Goal: Task Accomplishment & Management: Manage account settings

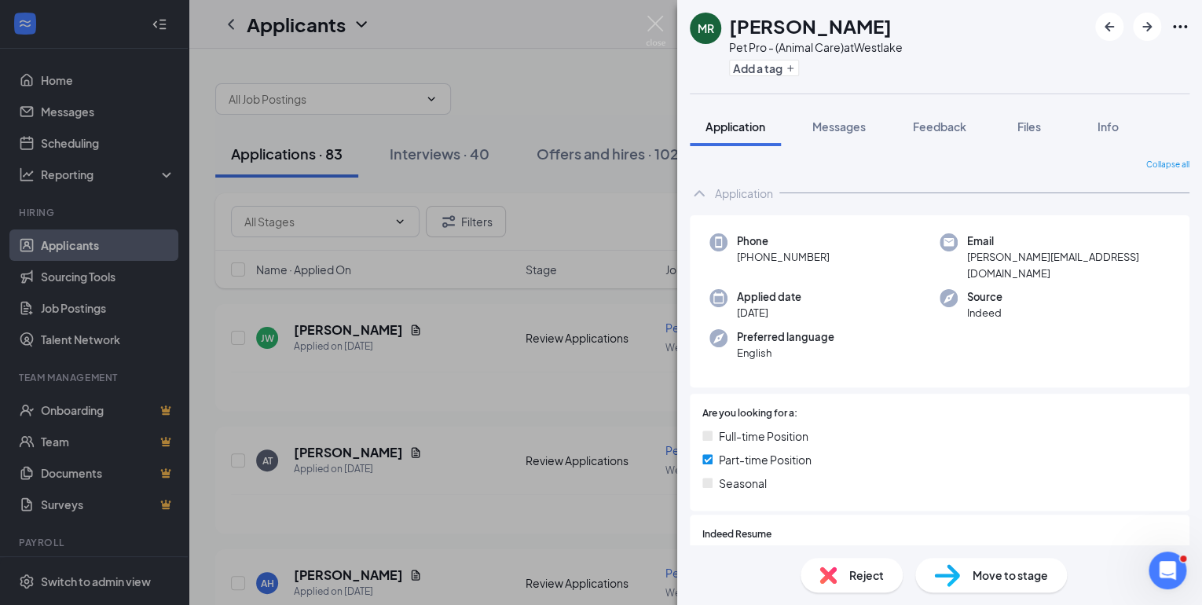
click at [644, 16] on div "[PERSON_NAME] Pet Pro - (Animal Care) at [GEOGRAPHIC_DATA] Add a tag Applicatio…" at bounding box center [601, 302] width 1202 height 605
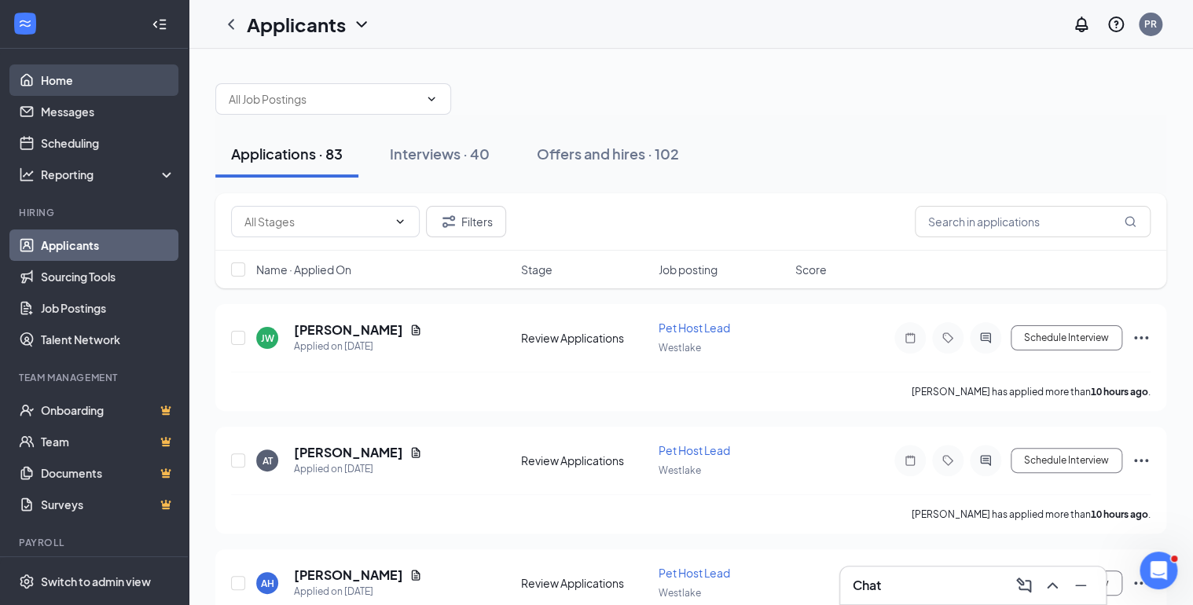
click at [47, 75] on link "Home" at bounding box center [108, 79] width 134 height 31
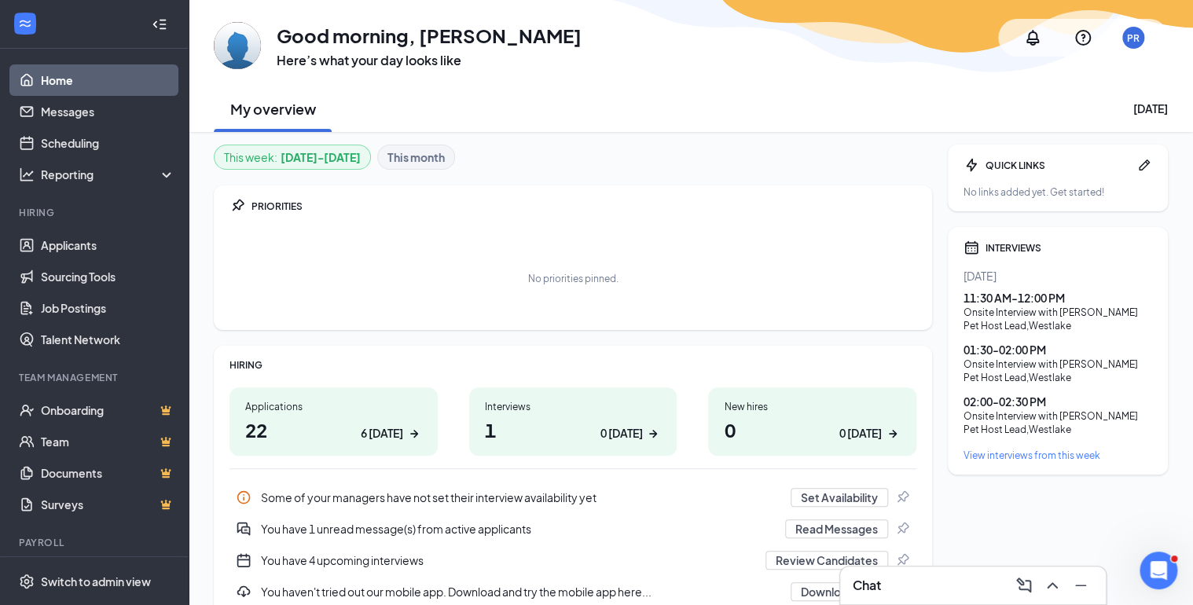
click at [514, 405] on div "Interviews" at bounding box center [573, 406] width 177 height 13
click at [85, 244] on link "Applicants" at bounding box center [108, 244] width 134 height 31
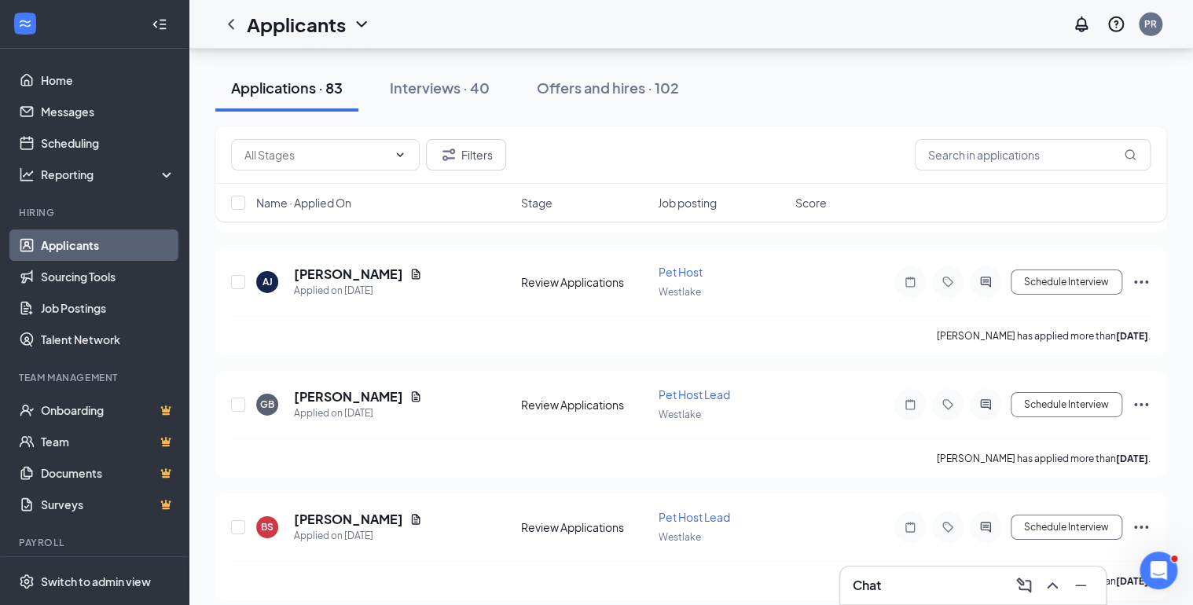
scroll to position [2074, 0]
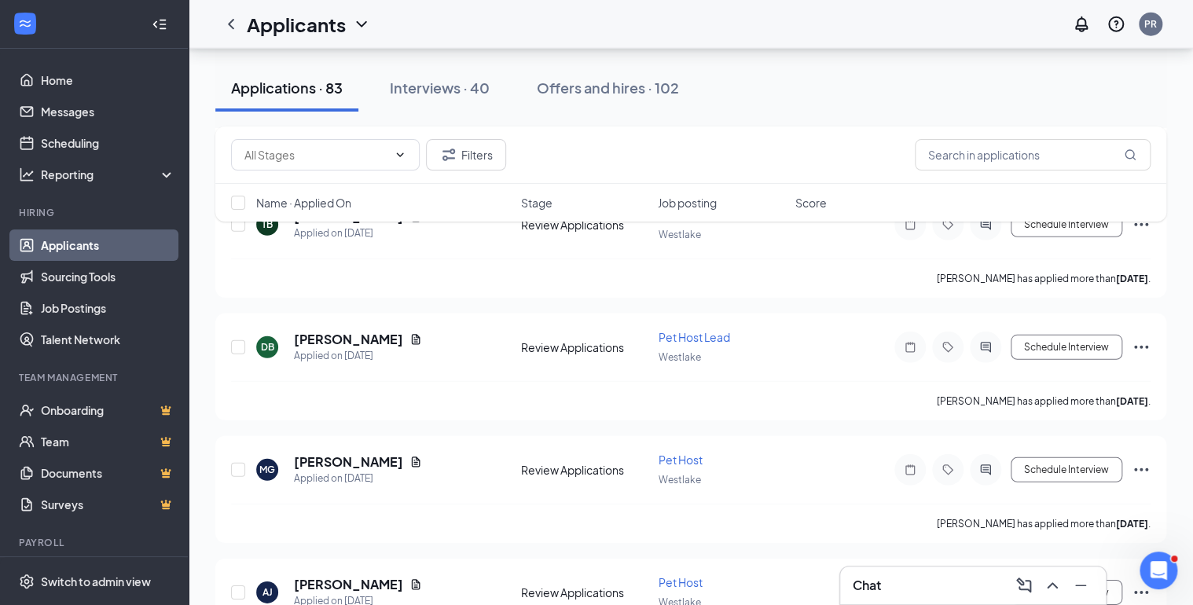
click at [75, 244] on link "Applicants" at bounding box center [108, 244] width 134 height 31
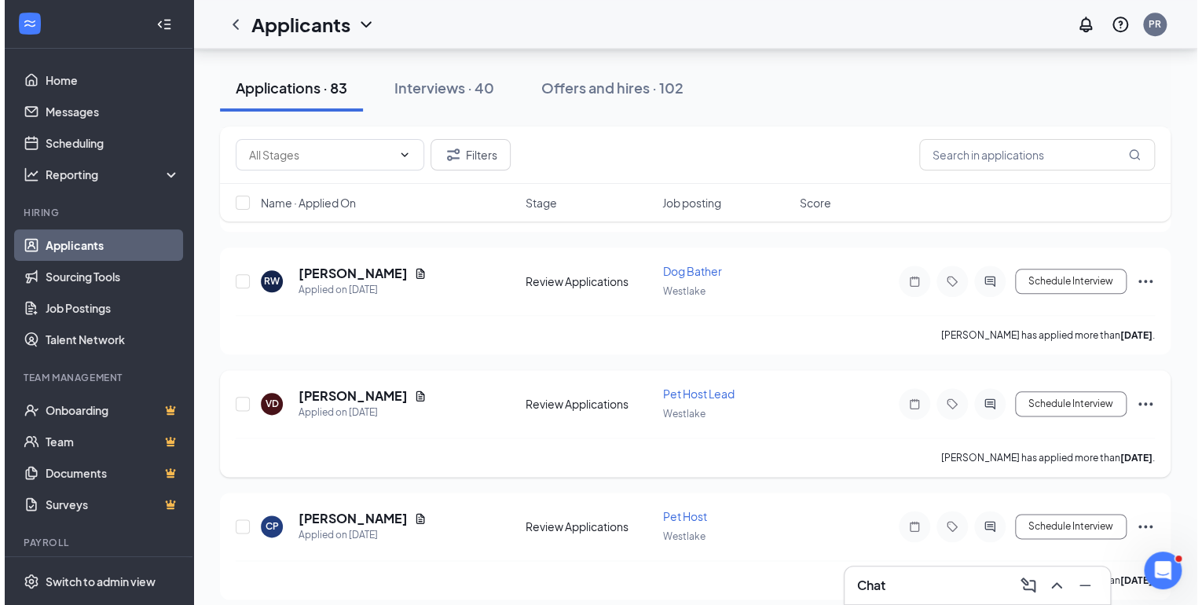
scroll to position [6662, 0]
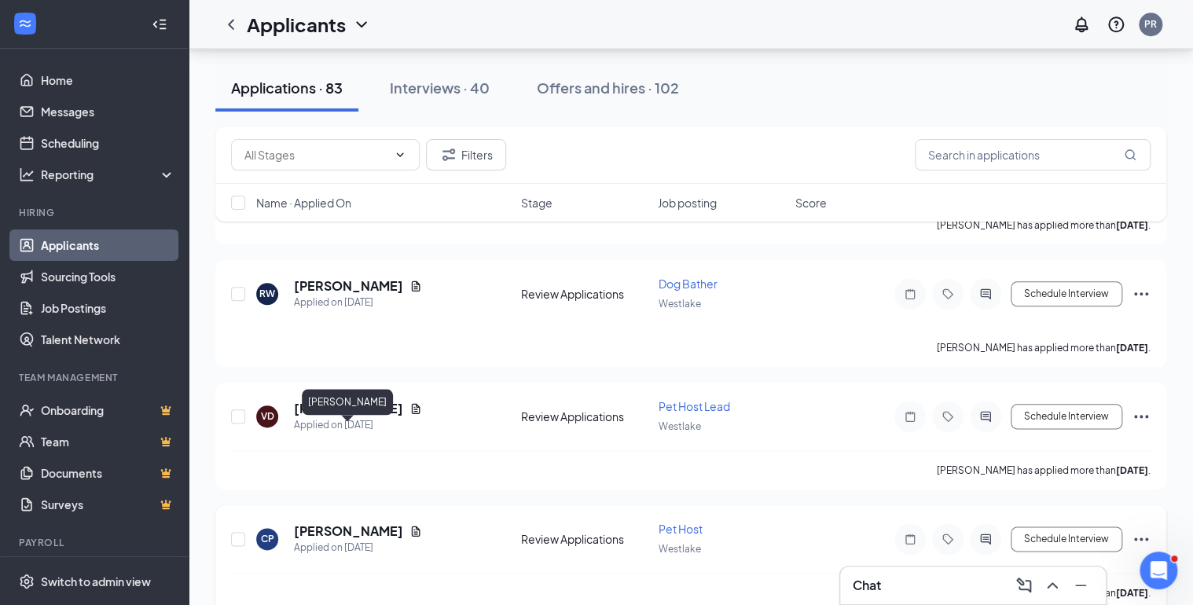
click at [332, 522] on h5 "[PERSON_NAME]" at bounding box center [348, 530] width 109 height 17
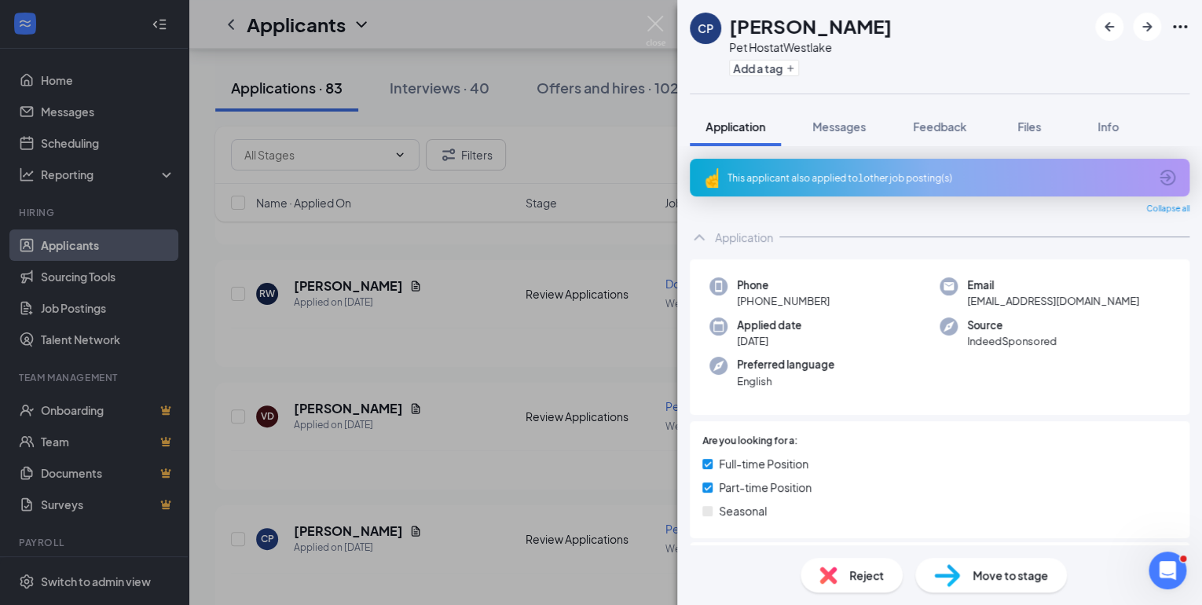
click at [775, 174] on div "This applicant also applied to 1 other job posting(s)" at bounding box center [937, 177] width 421 height 13
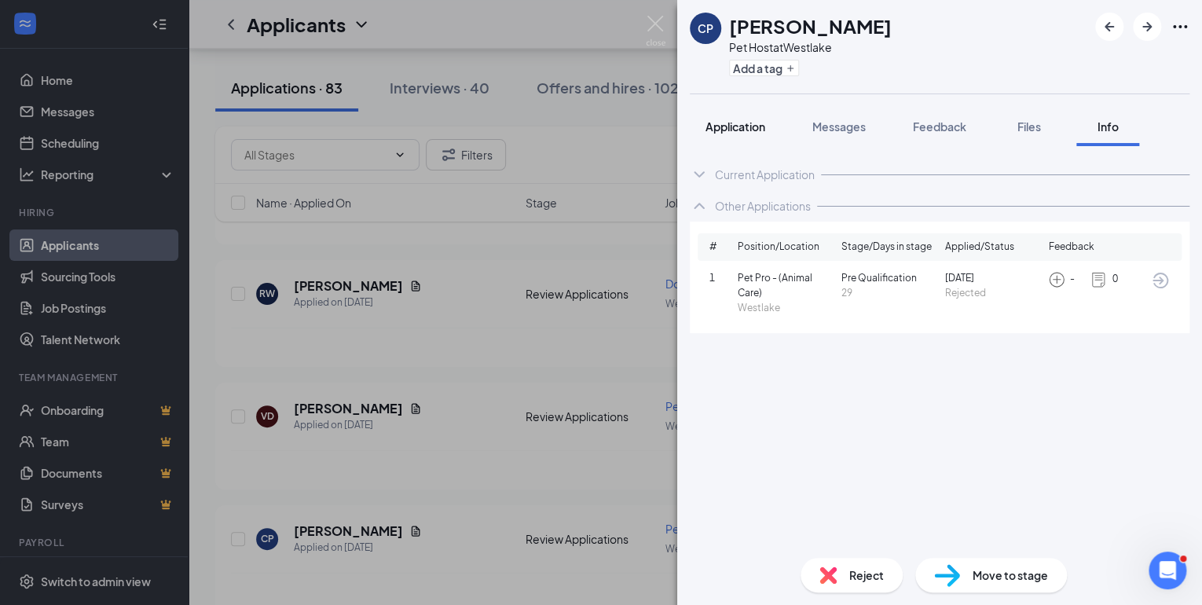
click at [735, 126] on span "Application" at bounding box center [735, 126] width 60 height 14
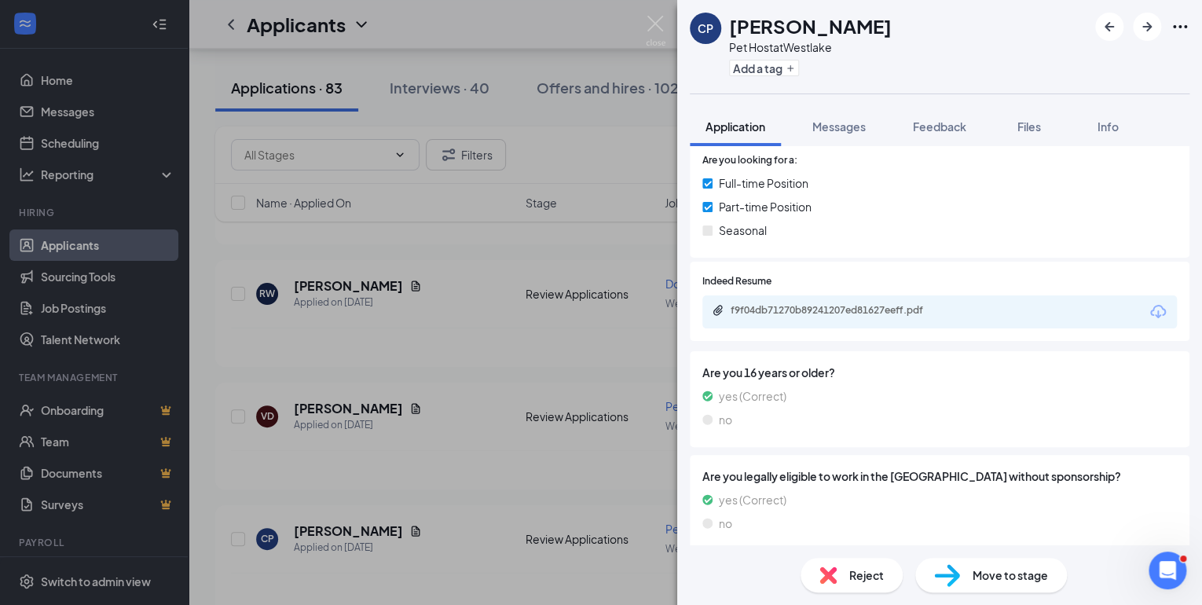
scroll to position [289, 0]
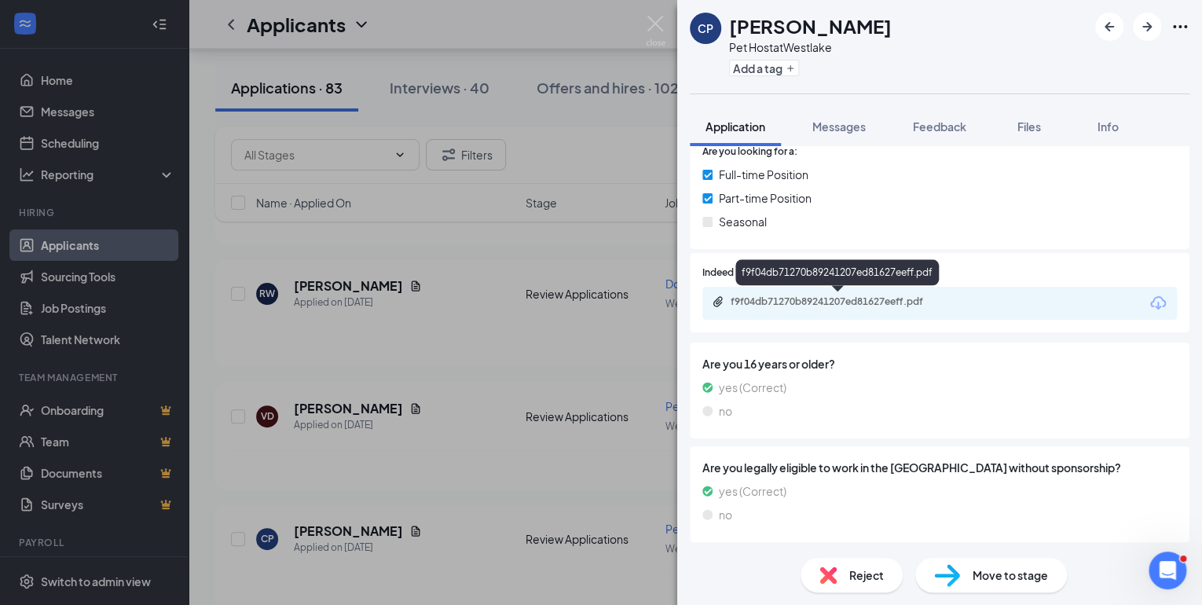
click at [850, 304] on div "f9f04db71270b89241207ed81627eeff.pdf" at bounding box center [841, 301] width 220 height 13
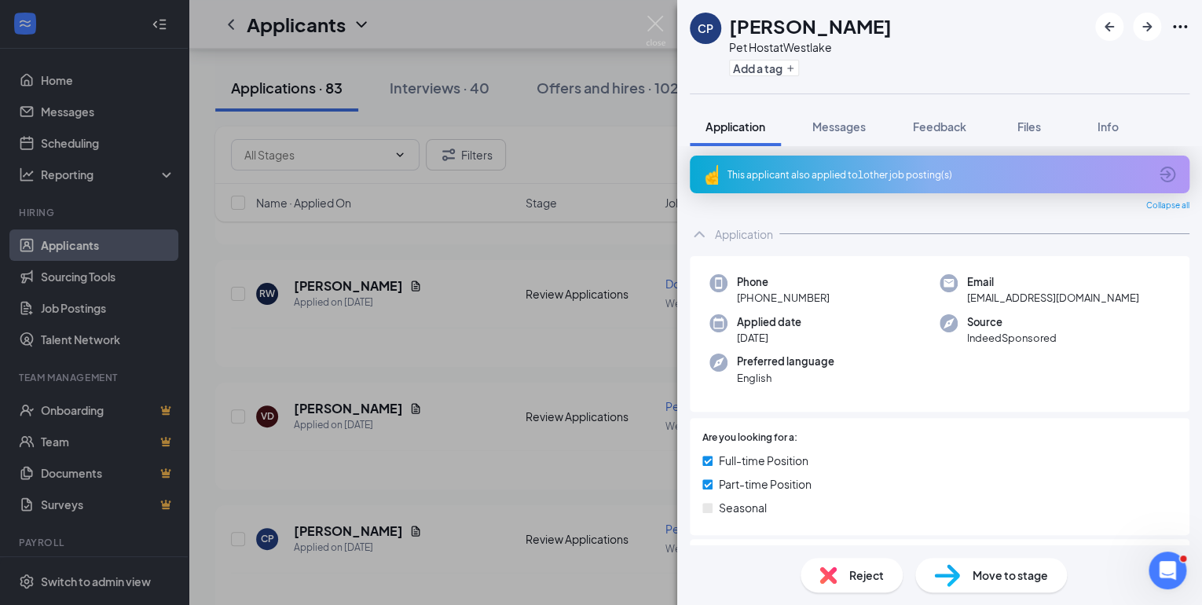
scroll to position [0, 0]
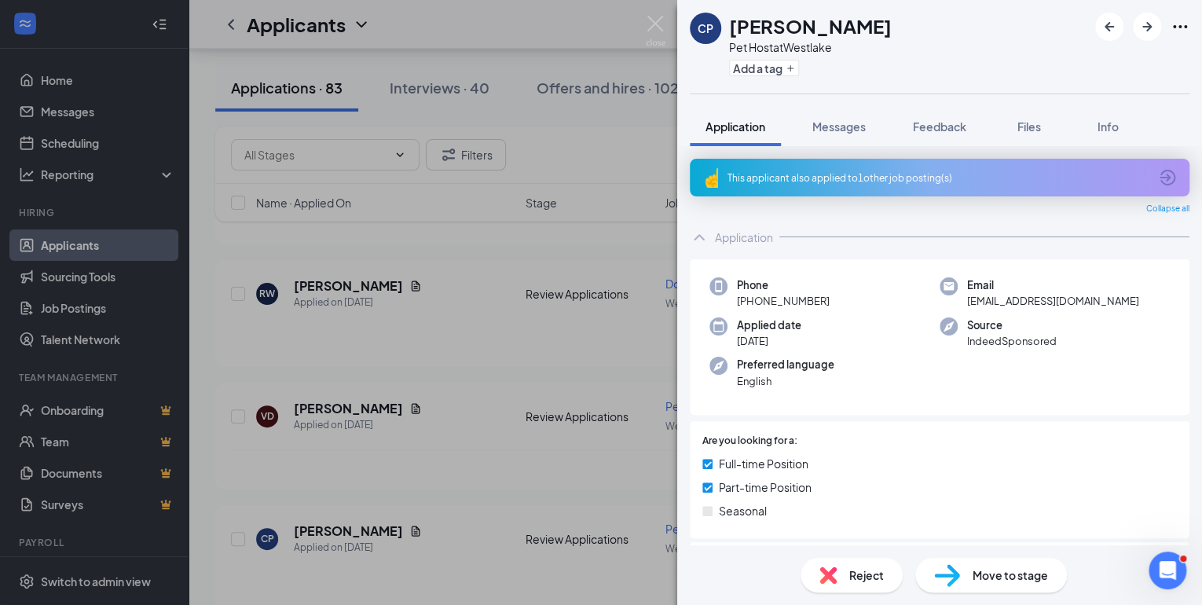
click at [816, 190] on div "This applicant also applied to 1 other job posting(s)" at bounding box center [940, 178] width 500 height 38
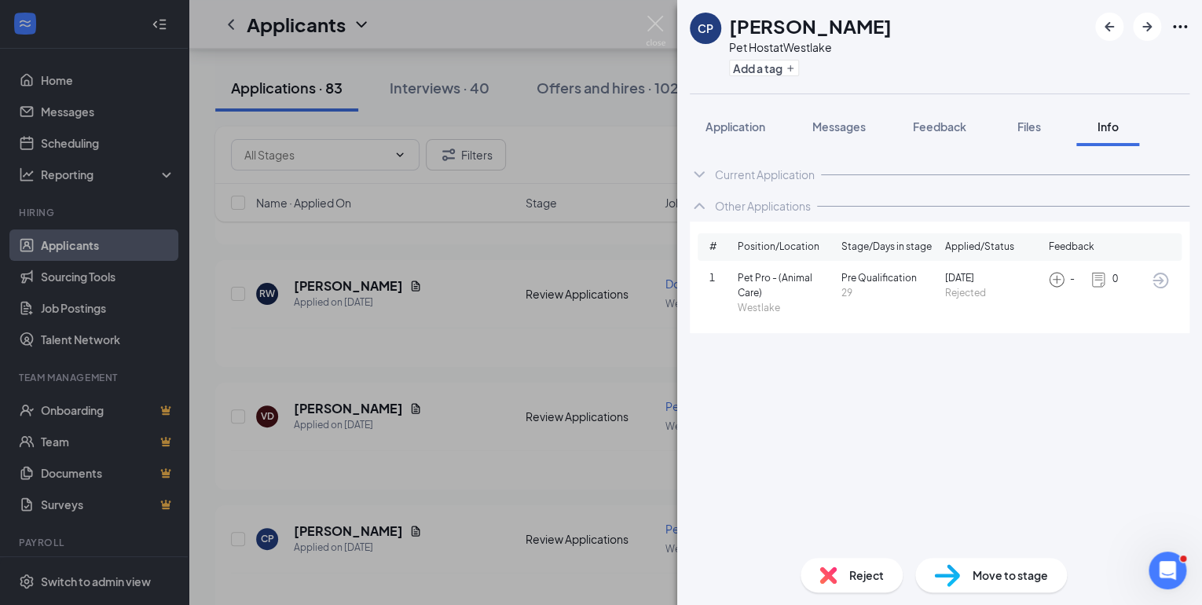
click at [694, 171] on icon "ChevronDown" at bounding box center [699, 174] width 10 height 6
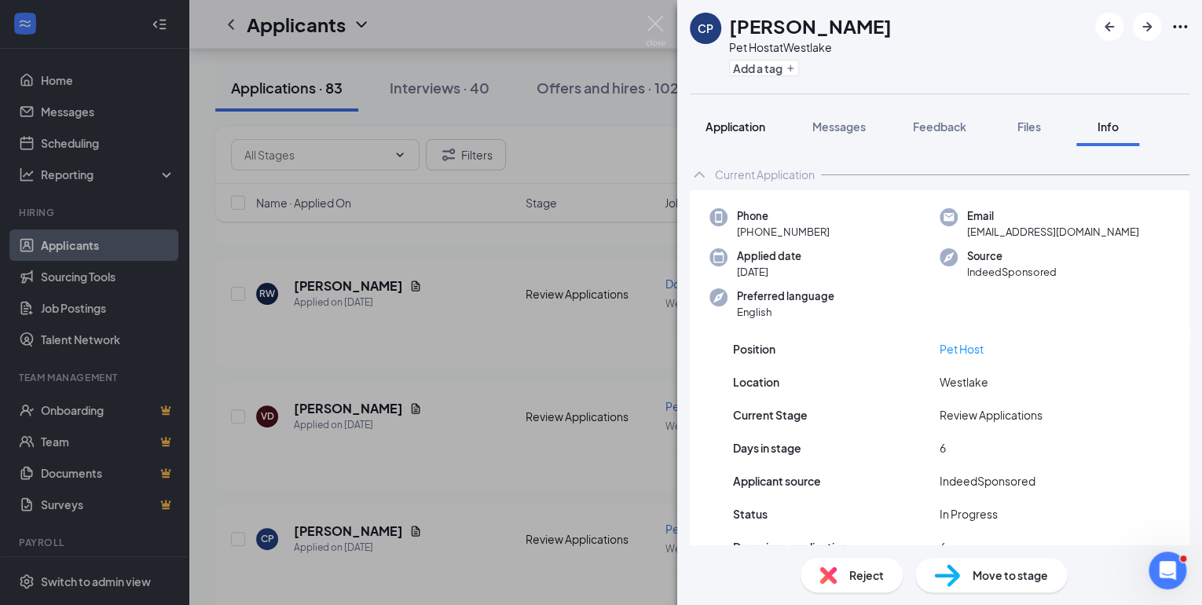
click at [745, 128] on span "Application" at bounding box center [735, 126] width 60 height 14
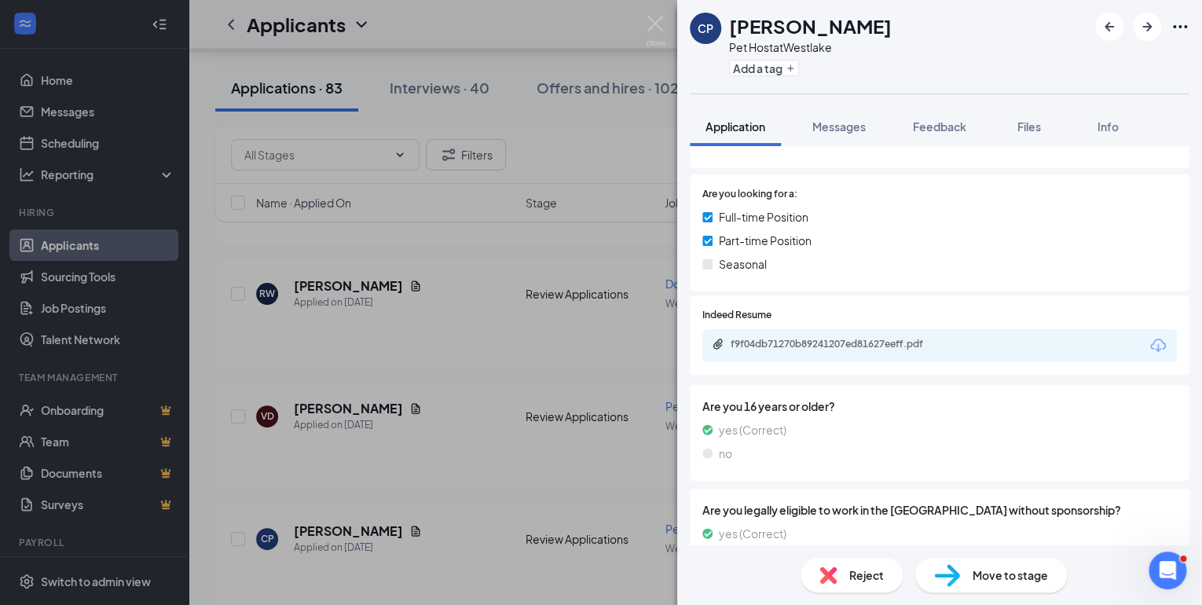
scroll to position [289, 0]
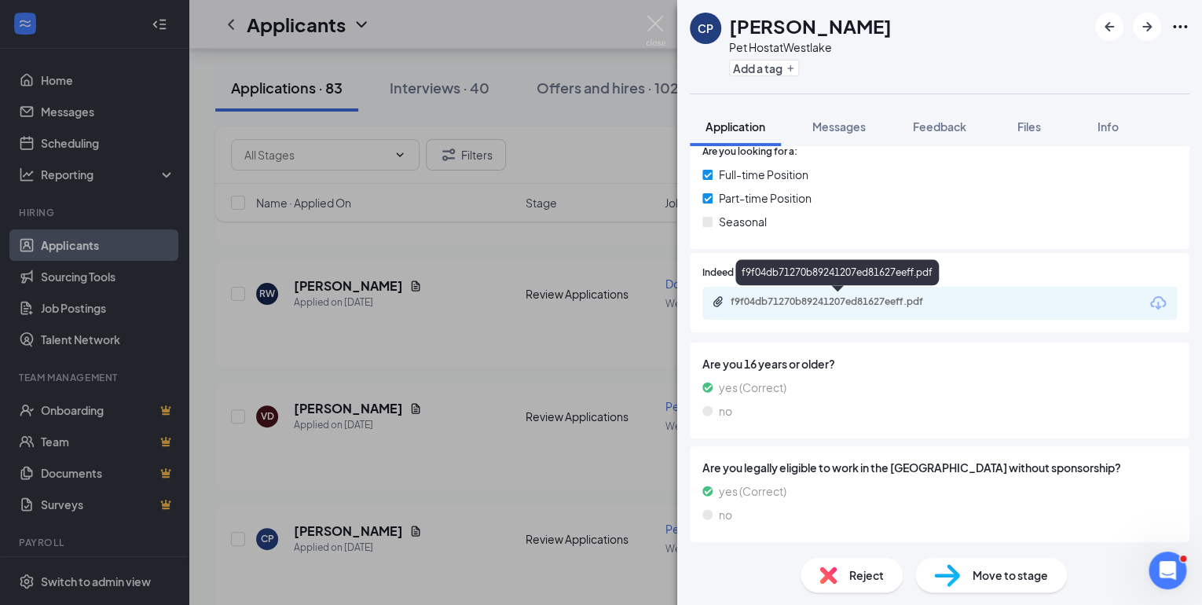
click at [856, 302] on div "f9f04db71270b89241207ed81627eeff.pdf" at bounding box center [841, 301] width 220 height 13
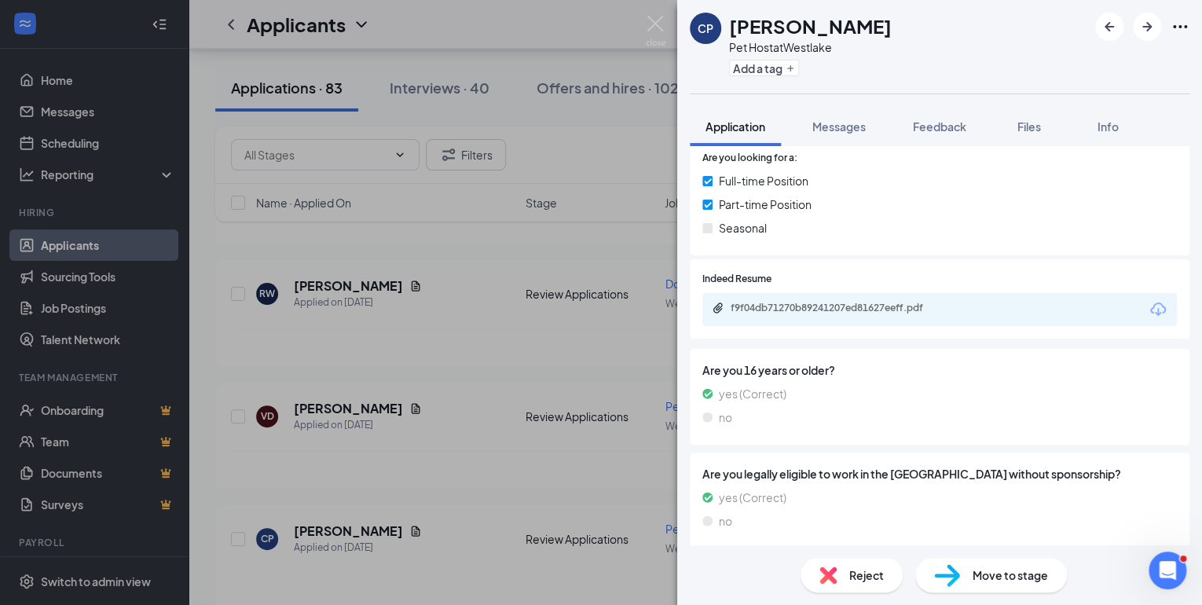
click at [845, 581] on div "Reject" at bounding box center [852, 575] width 102 height 35
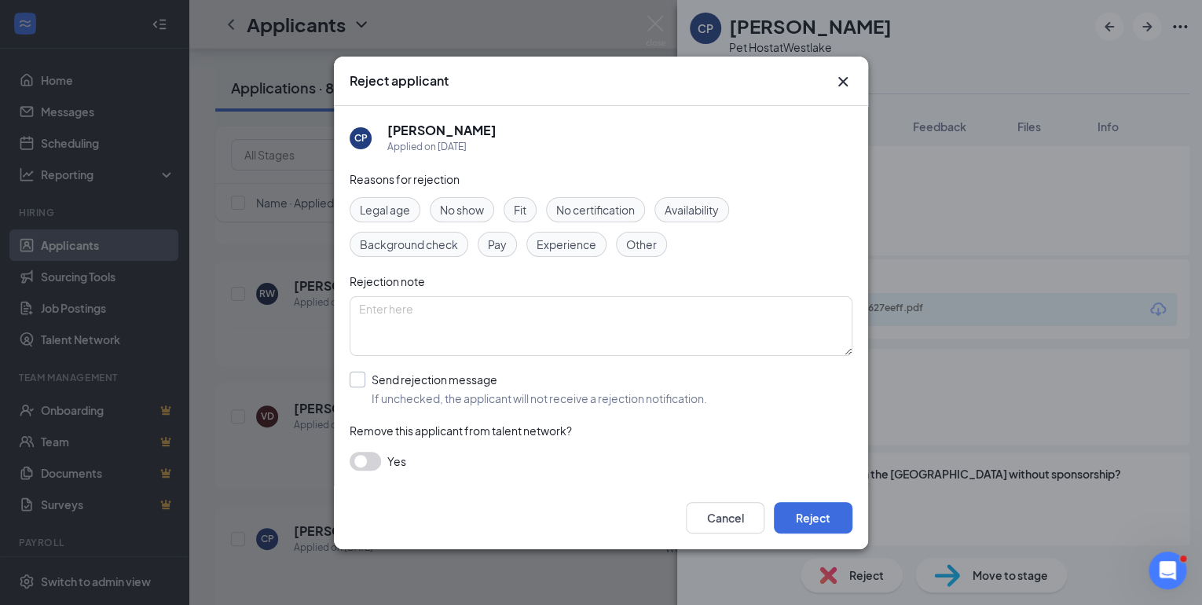
click at [362, 383] on input "Send rejection message If unchecked, the applicant will not receive a rejection…" at bounding box center [528, 389] width 357 height 35
checkbox input "true"
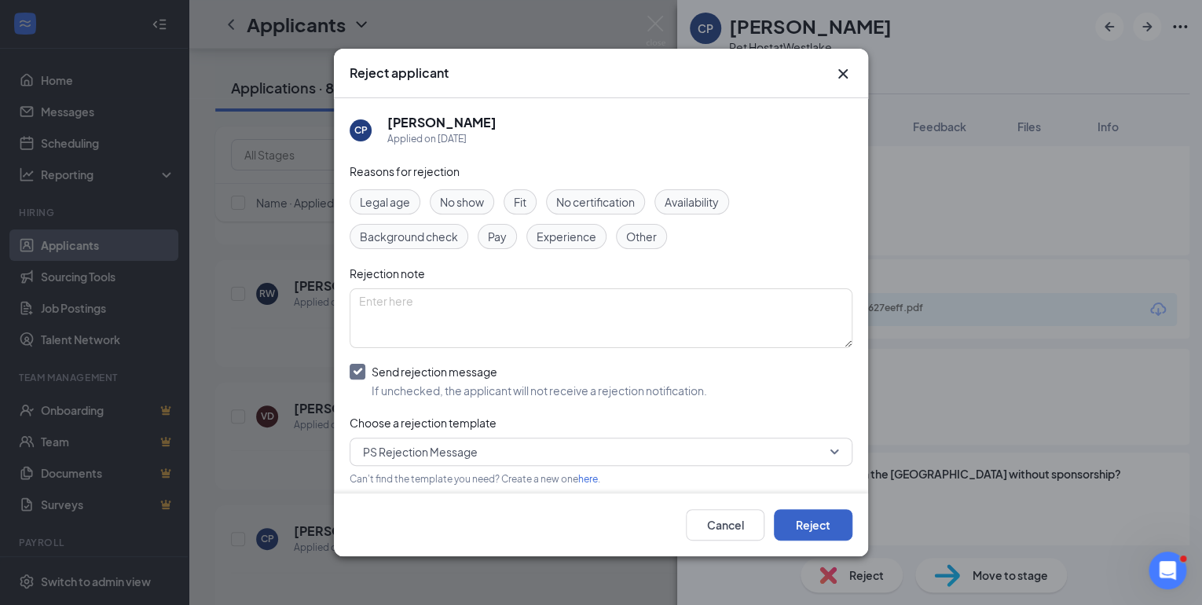
click at [839, 528] on button "Reject" at bounding box center [813, 524] width 79 height 31
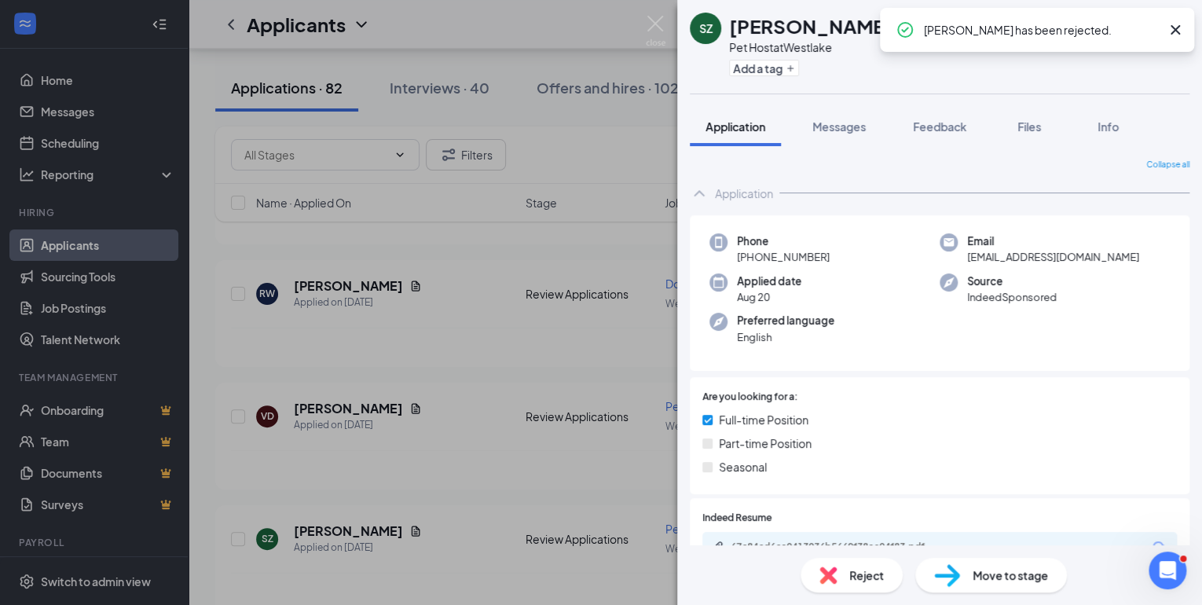
click at [1172, 27] on icon "Cross" at bounding box center [1175, 29] width 9 height 9
click at [654, 20] on img at bounding box center [656, 31] width 20 height 31
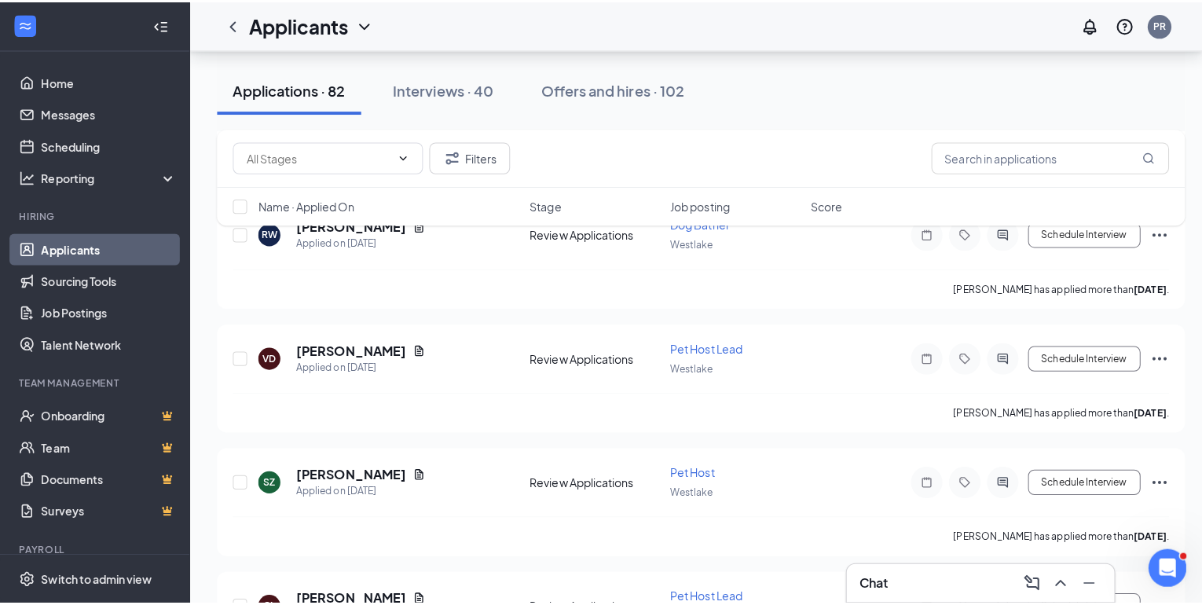
scroll to position [6662, 0]
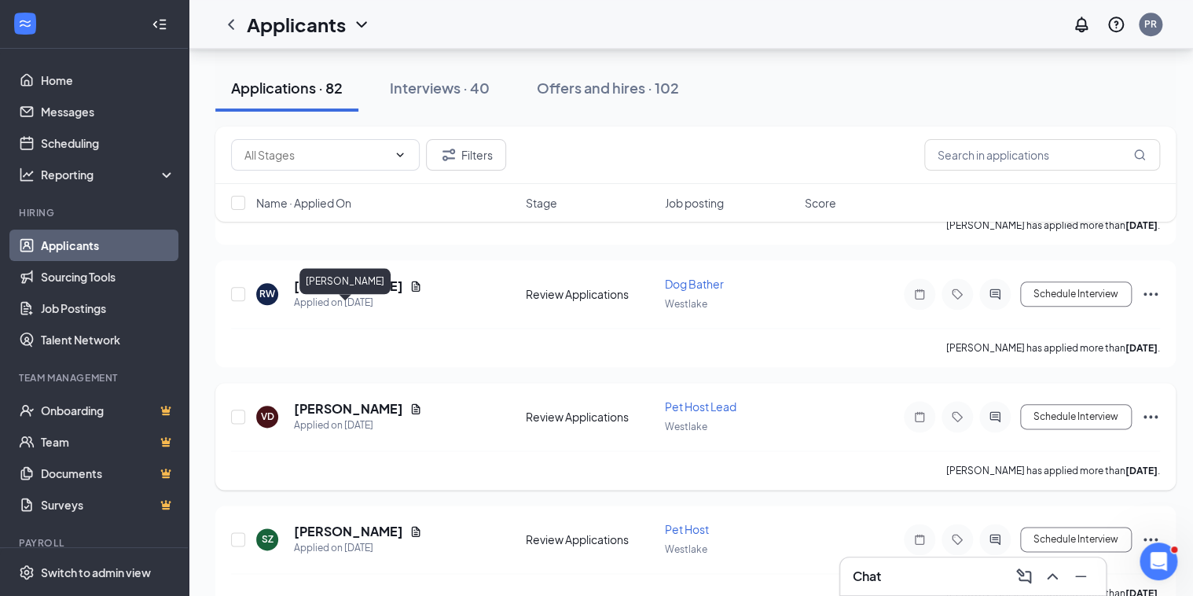
click at [314, 400] on h5 "[PERSON_NAME]" at bounding box center [348, 408] width 109 height 17
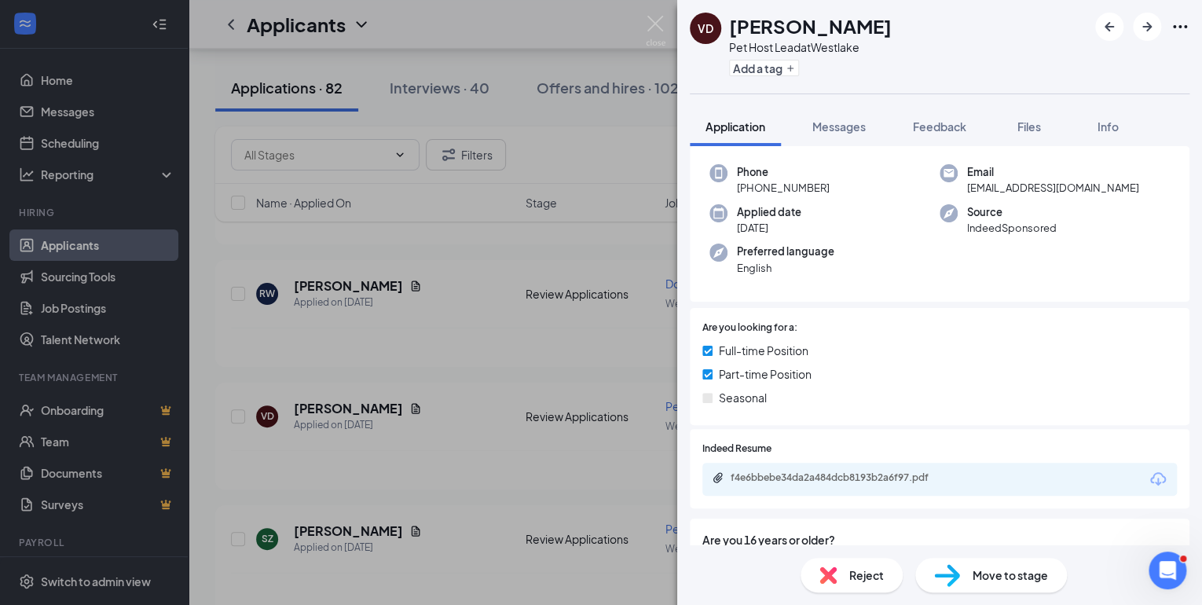
scroll to position [189, 0]
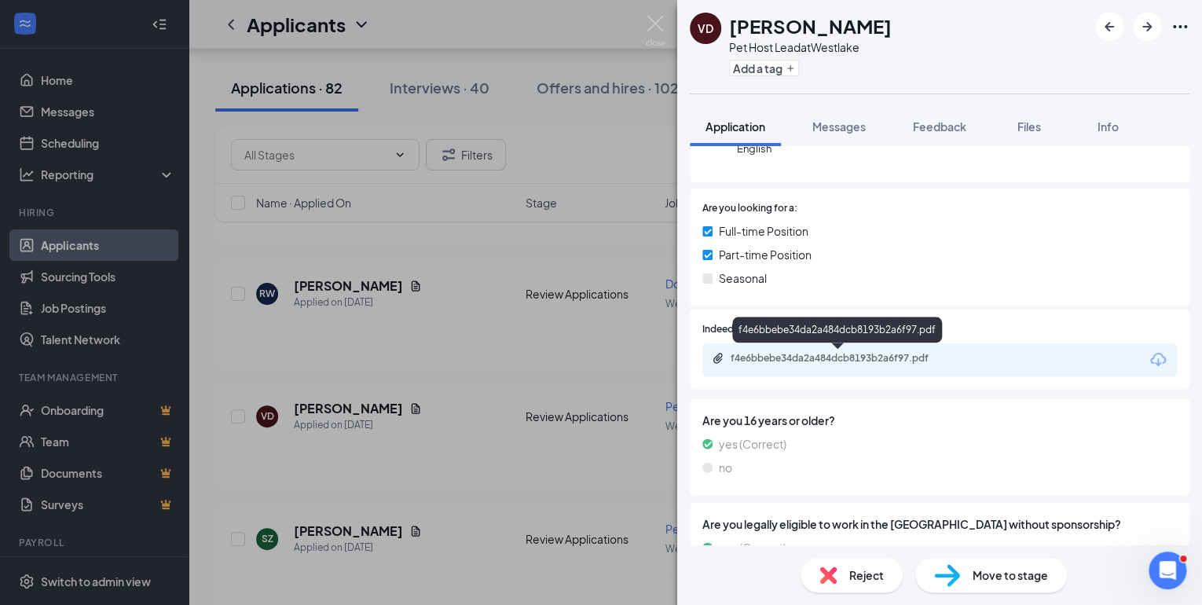
click at [808, 356] on div "f4e6bbebe34da2a484dcb8193b2a6f97.pdf" at bounding box center [841, 358] width 220 height 13
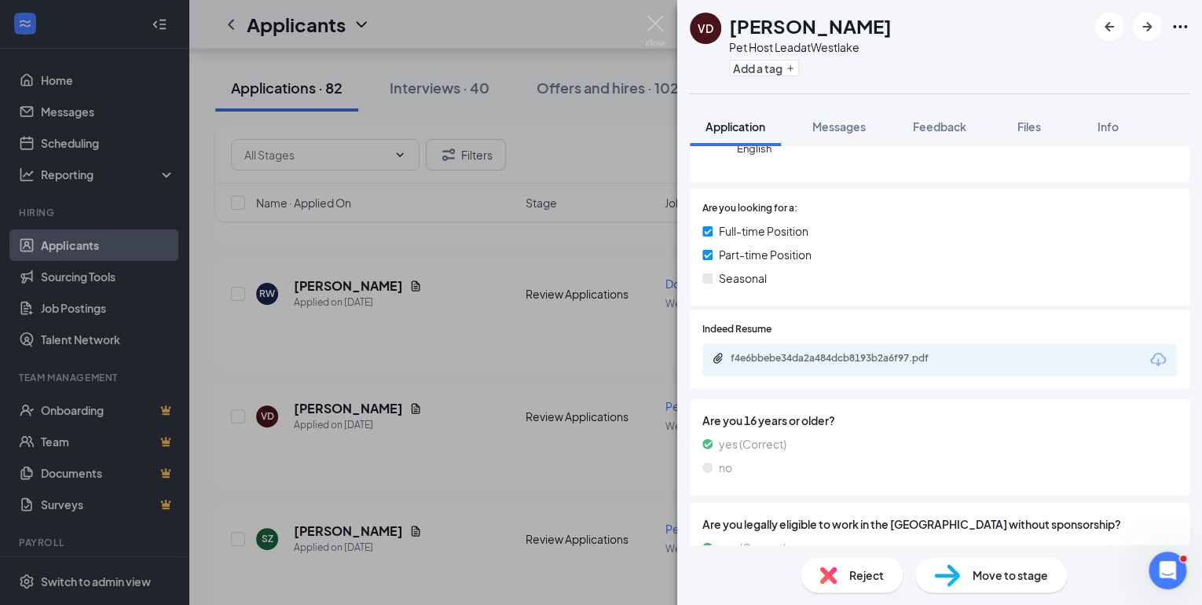
click at [1006, 558] on div "Move to stage" at bounding box center [991, 575] width 152 height 35
click at [1026, 592] on div "Reject Move to stage" at bounding box center [939, 575] width 525 height 60
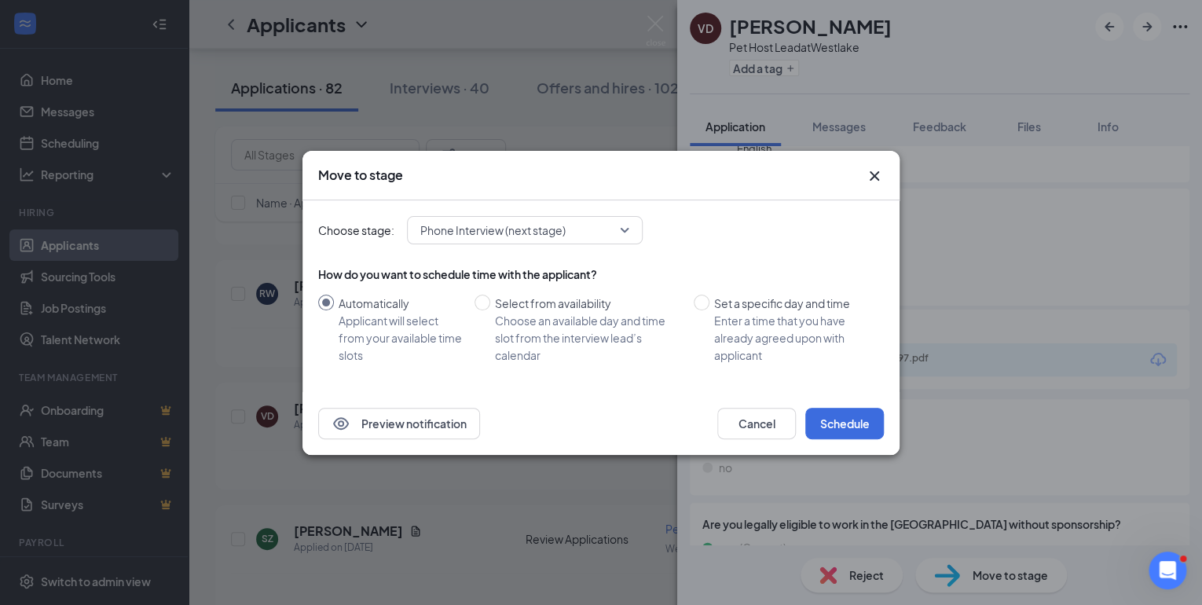
click at [874, 170] on icon "Cross" at bounding box center [874, 176] width 19 height 19
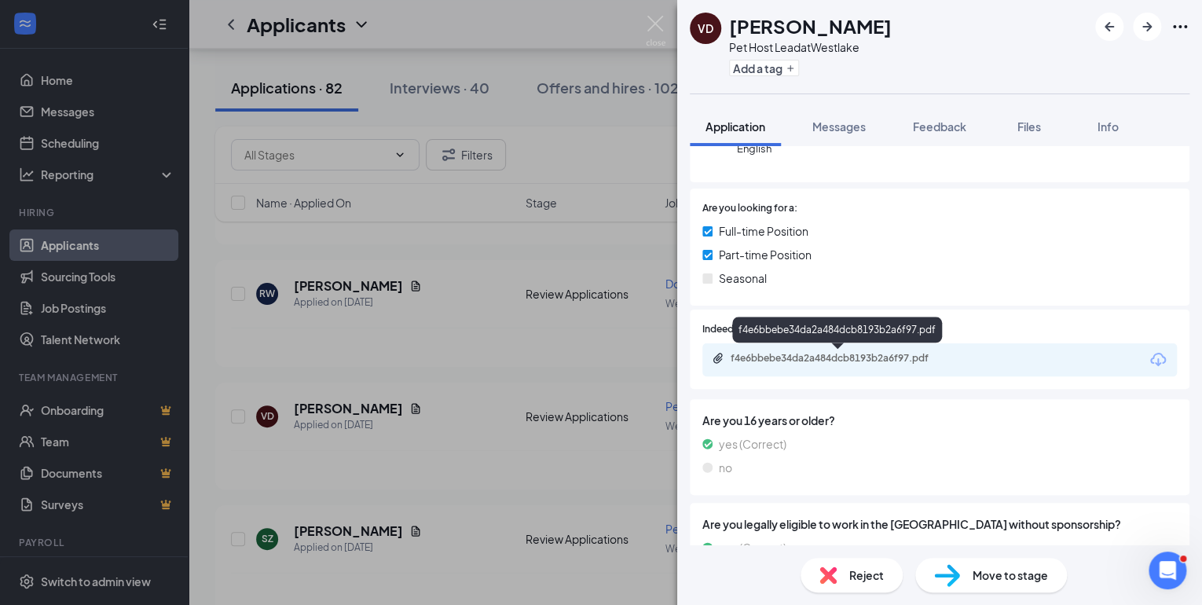
click at [842, 361] on div "f4e6bbebe34da2a484dcb8193b2a6f97.pdf" at bounding box center [841, 358] width 220 height 13
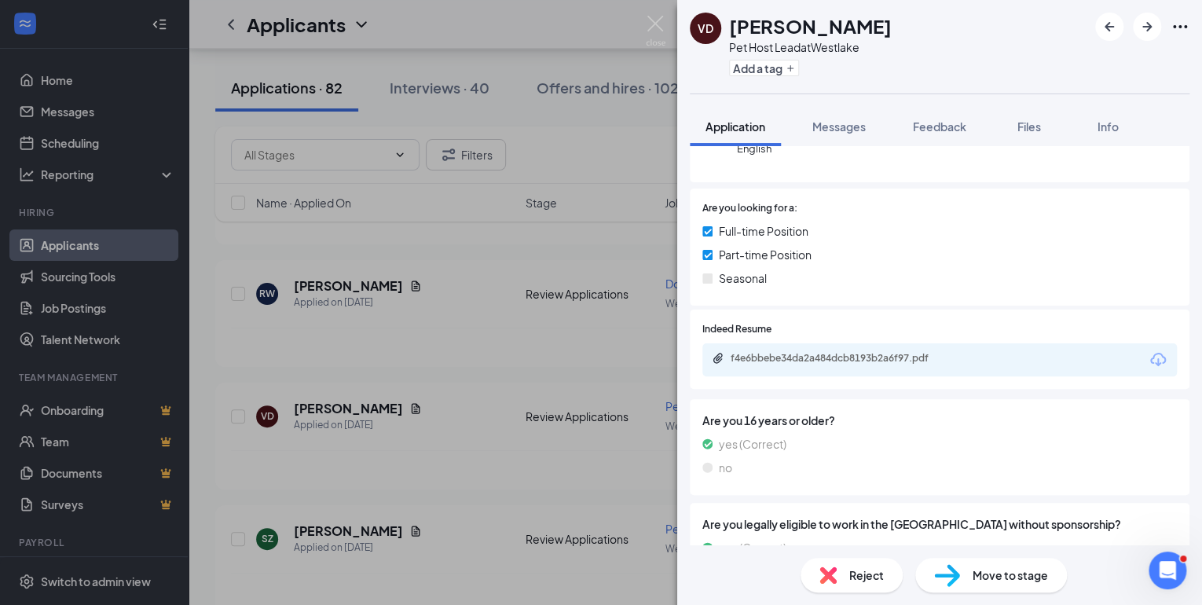
click at [987, 578] on span "Move to stage" at bounding box center [1010, 574] width 75 height 17
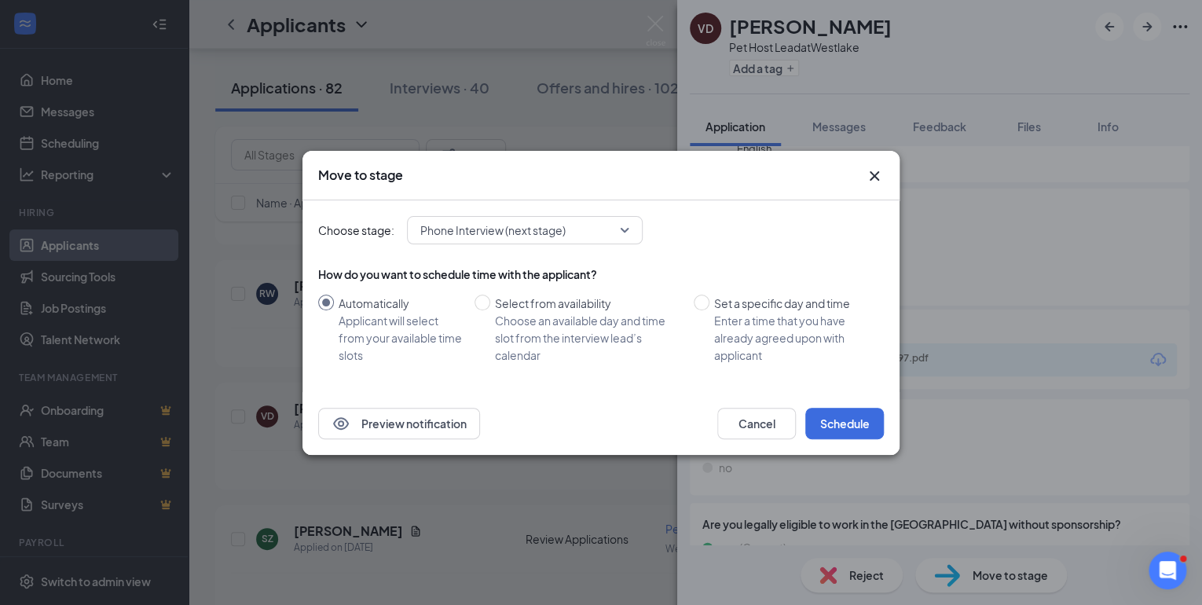
click at [987, 578] on div "Move to stage Choose stage: Phone Interview (next stage) How do you want to sch…" at bounding box center [601, 302] width 1202 height 605
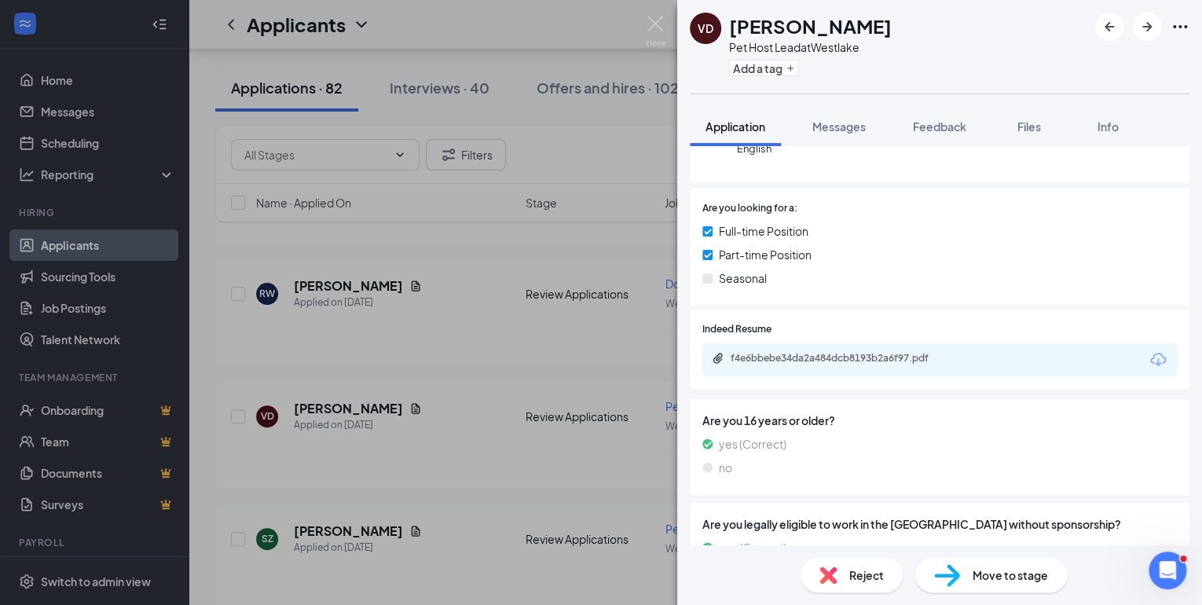
click at [968, 579] on div "Move to stage" at bounding box center [991, 575] width 152 height 35
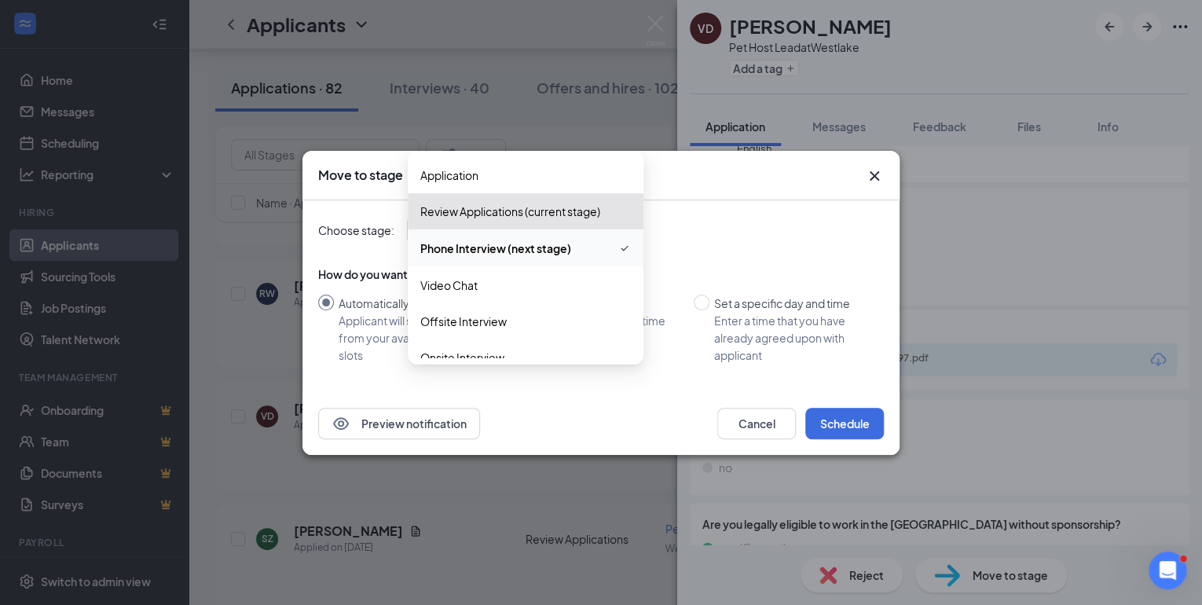
click at [508, 232] on div "Phone Interview (next stage) 3619061 3967200 3972680 Application Review Applica…" at bounding box center [525, 230] width 236 height 28
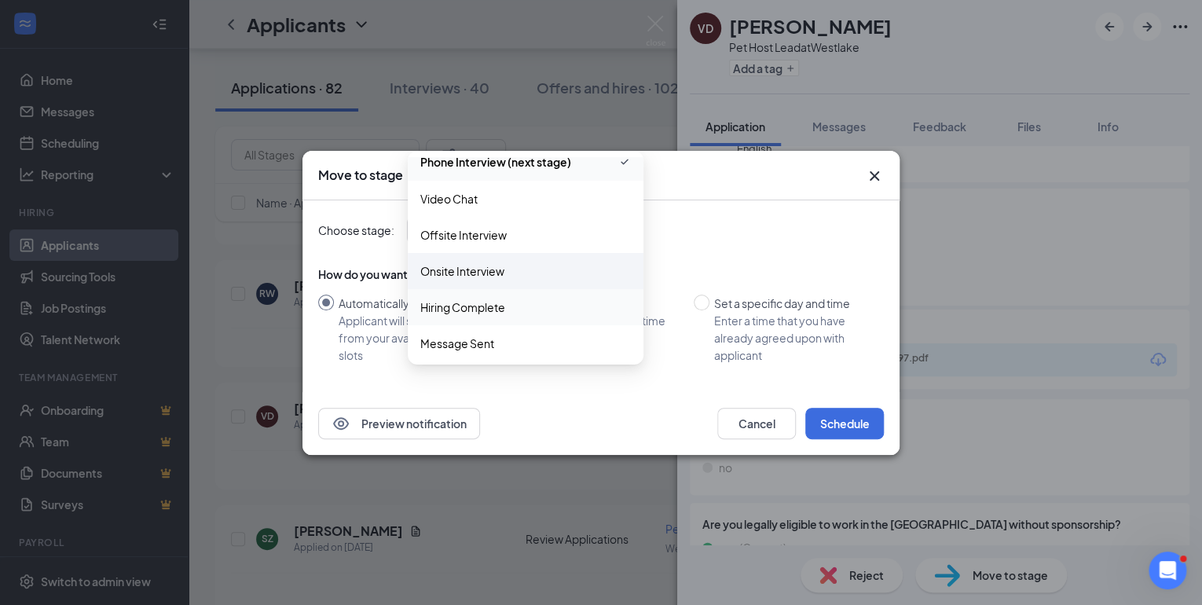
scroll to position [90, 0]
click at [483, 264] on span "Onsite Interview" at bounding box center [462, 267] width 84 height 17
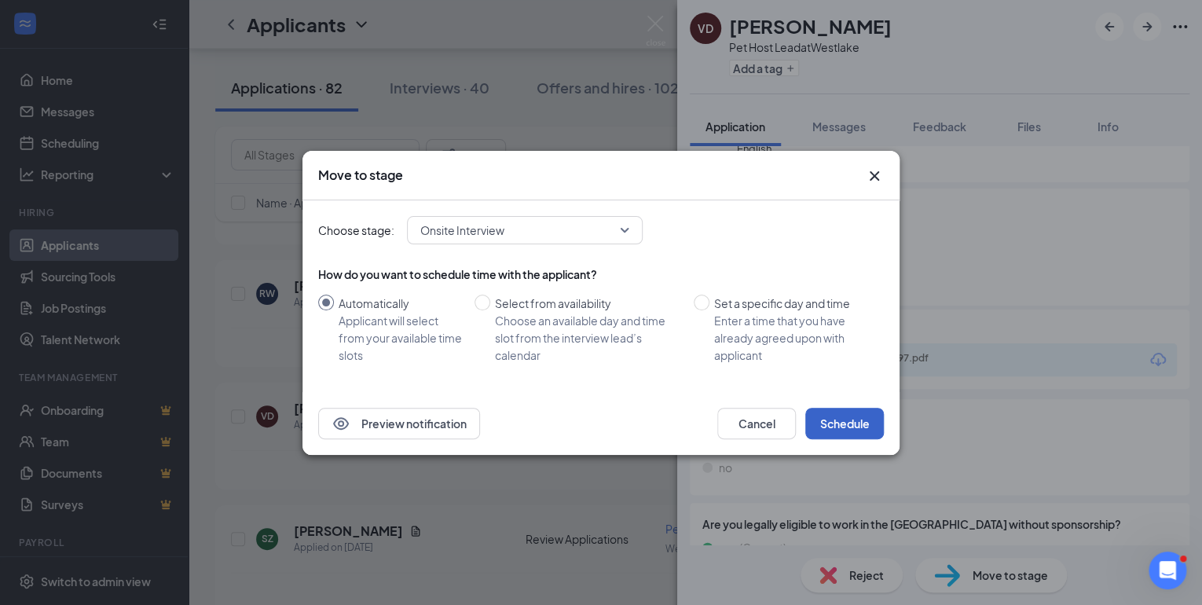
click at [858, 421] on button "Schedule" at bounding box center [844, 423] width 79 height 31
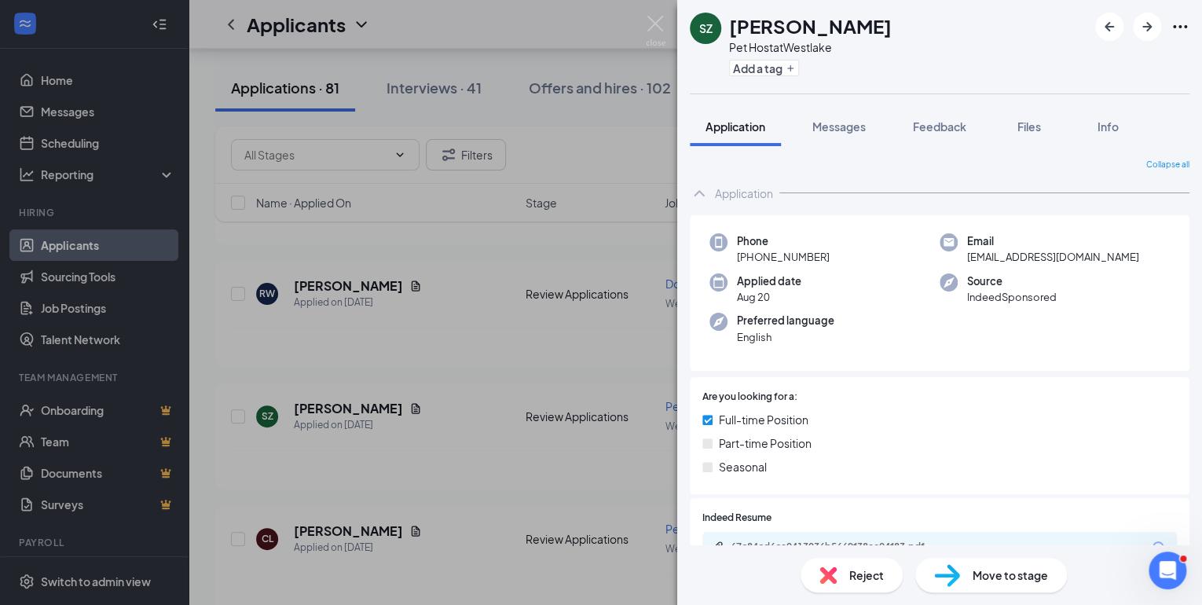
scroll to position [63, 0]
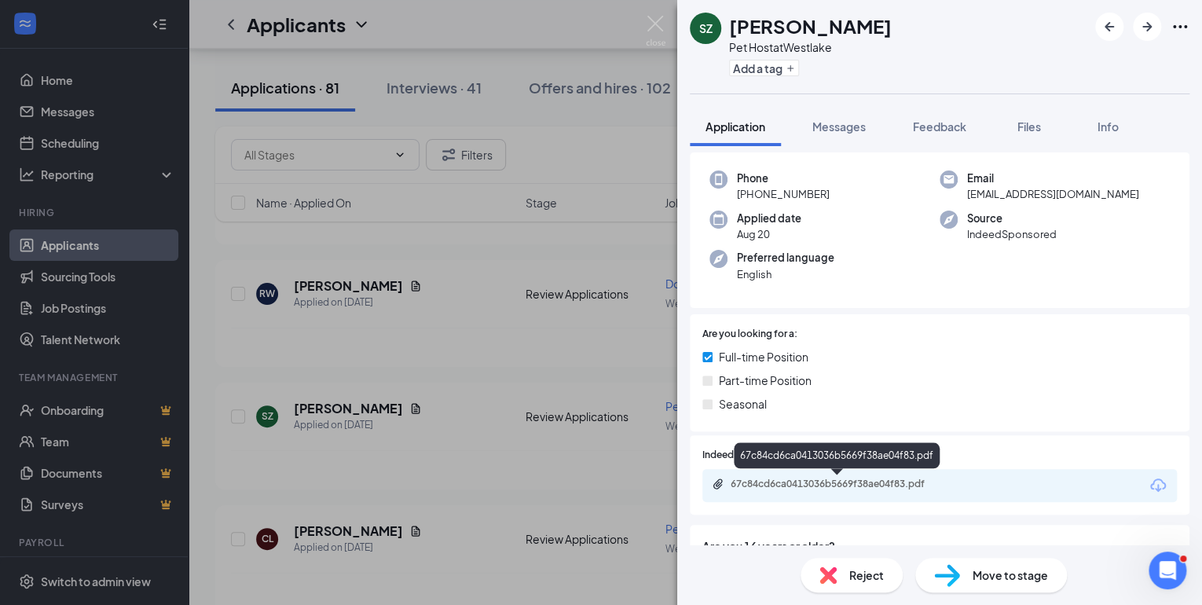
click at [828, 484] on div "67c84cd6ca0413036b5669f38ae04f83.pdf" at bounding box center [841, 484] width 220 height 13
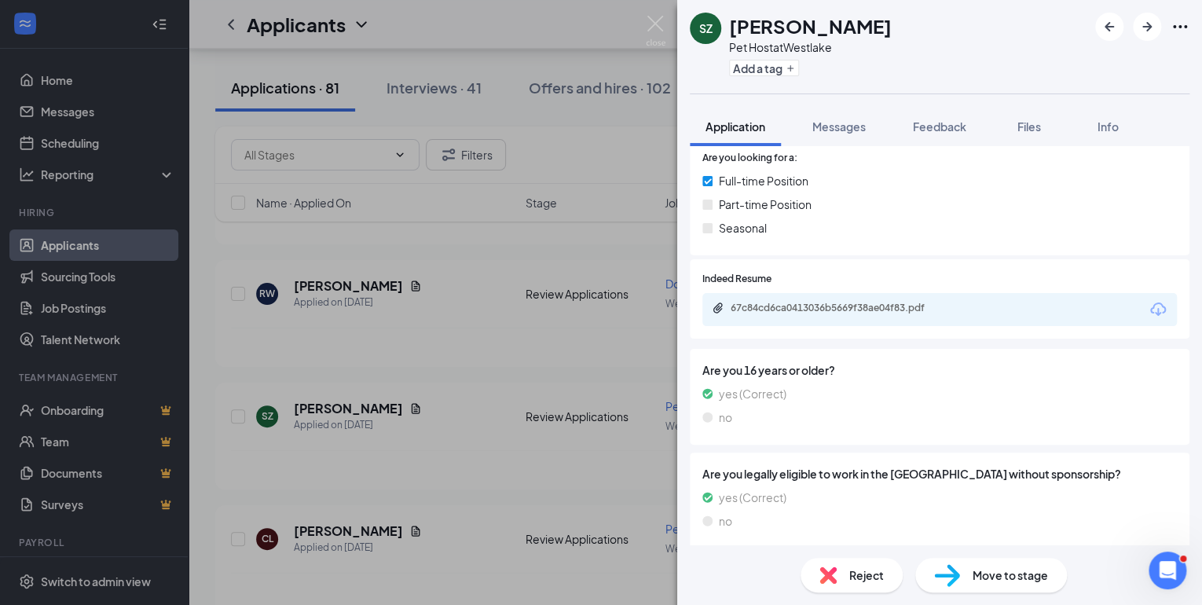
click at [816, 309] on div "67c84cd6ca0413036b5669f38ae04f83.pdf" at bounding box center [841, 308] width 220 height 13
click at [996, 566] on span "Move to stage" at bounding box center [1010, 574] width 75 height 17
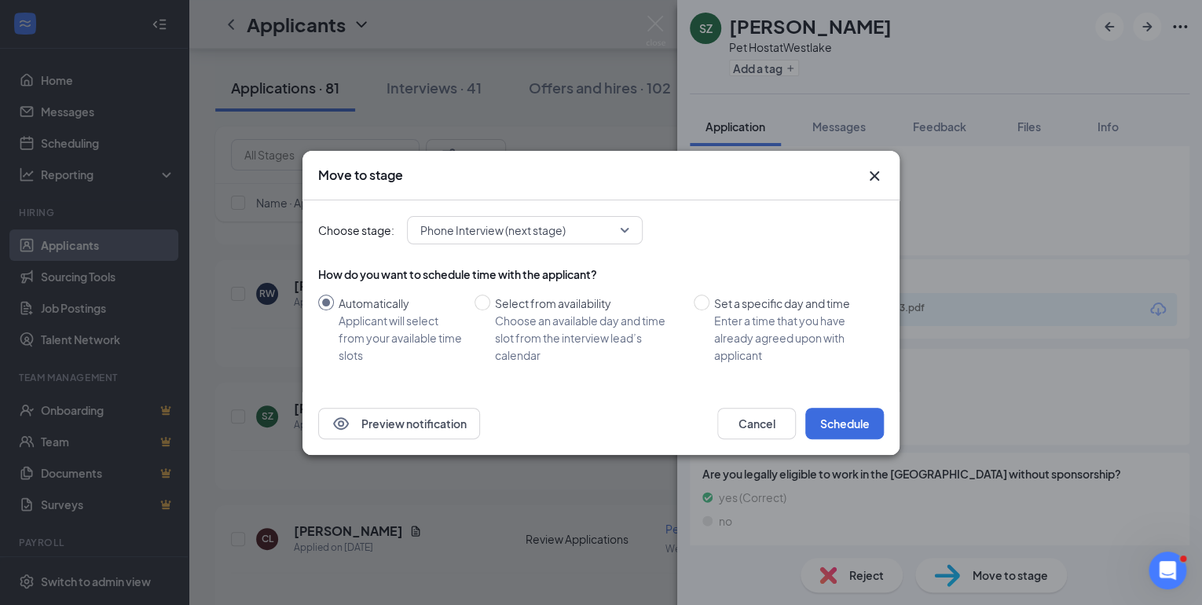
click at [870, 172] on icon "Cross" at bounding box center [874, 174] width 9 height 9
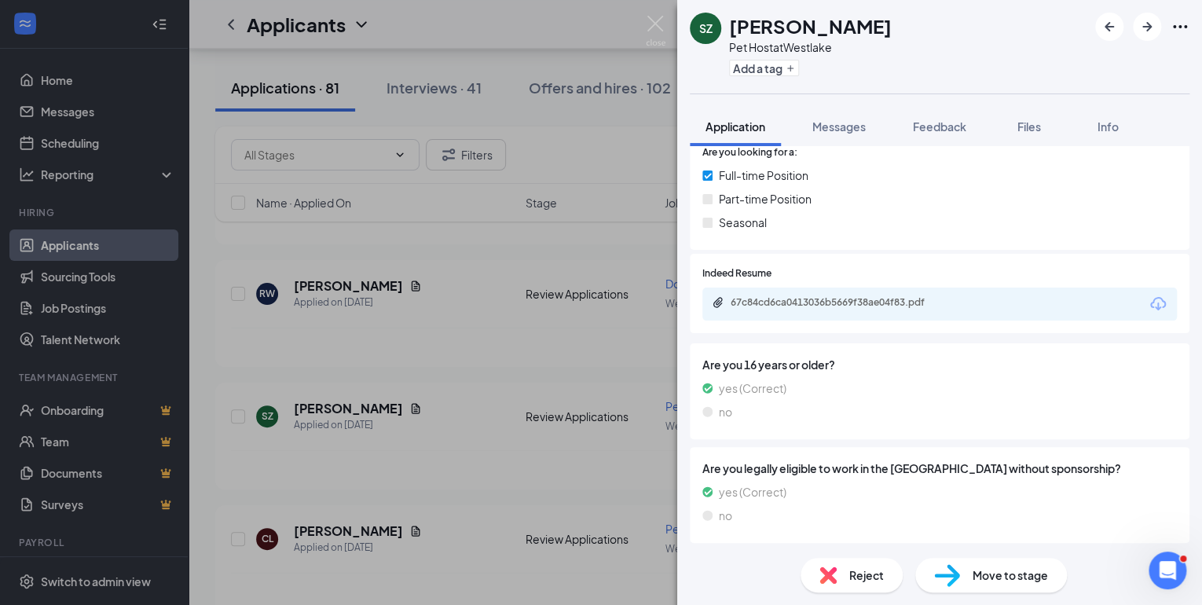
scroll to position [245, 0]
click at [842, 578] on div "Reject" at bounding box center [852, 575] width 102 height 35
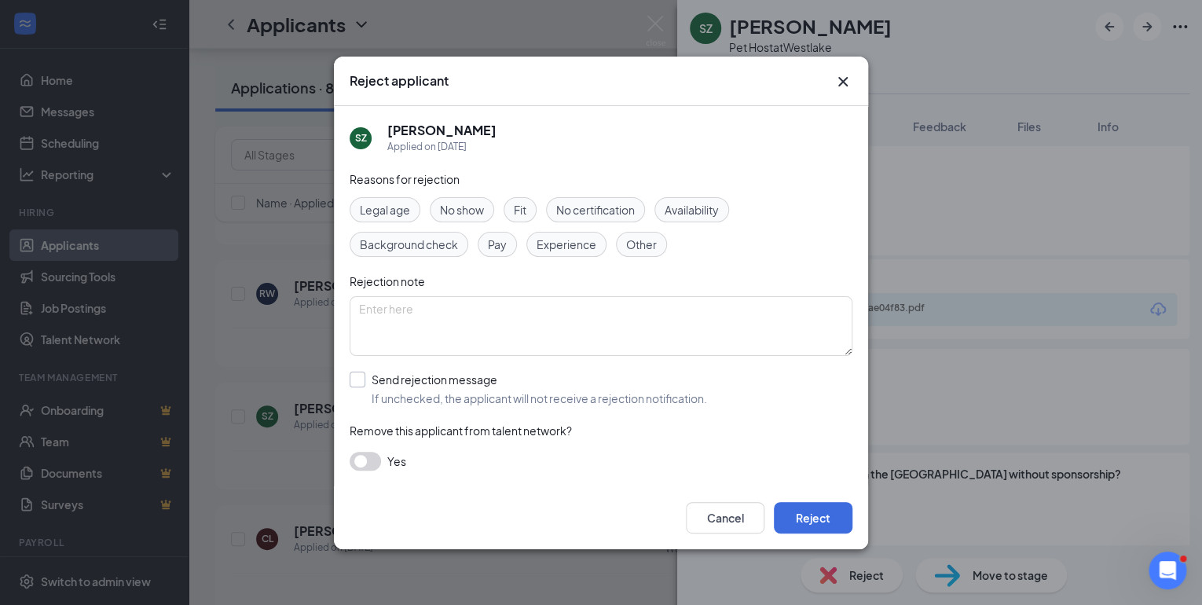
click at [355, 377] on input "Send rejection message If unchecked, the applicant will not receive a rejection…" at bounding box center [528, 389] width 357 height 35
checkbox input "true"
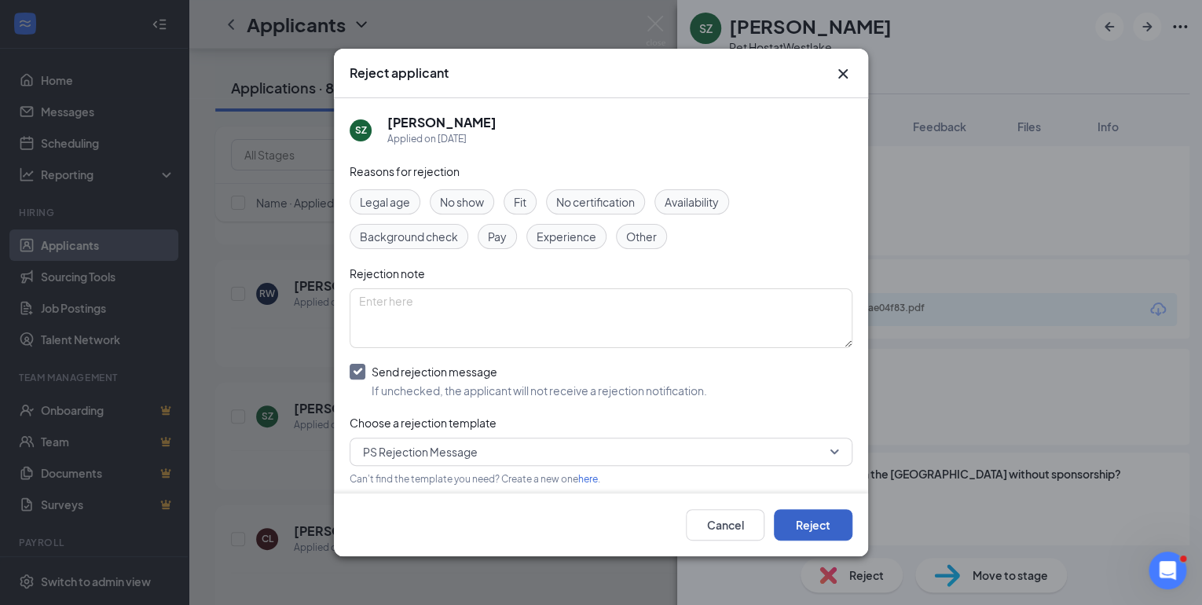
click at [808, 529] on button "Reject" at bounding box center [813, 524] width 79 height 31
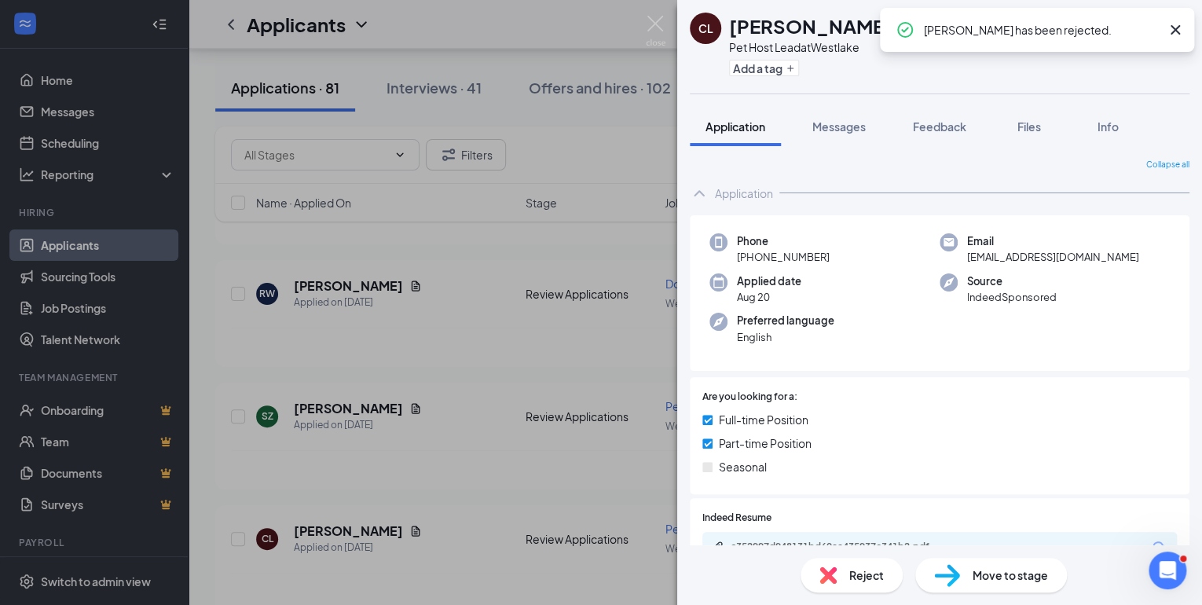
click at [1171, 31] on icon "Cross" at bounding box center [1175, 29] width 19 height 19
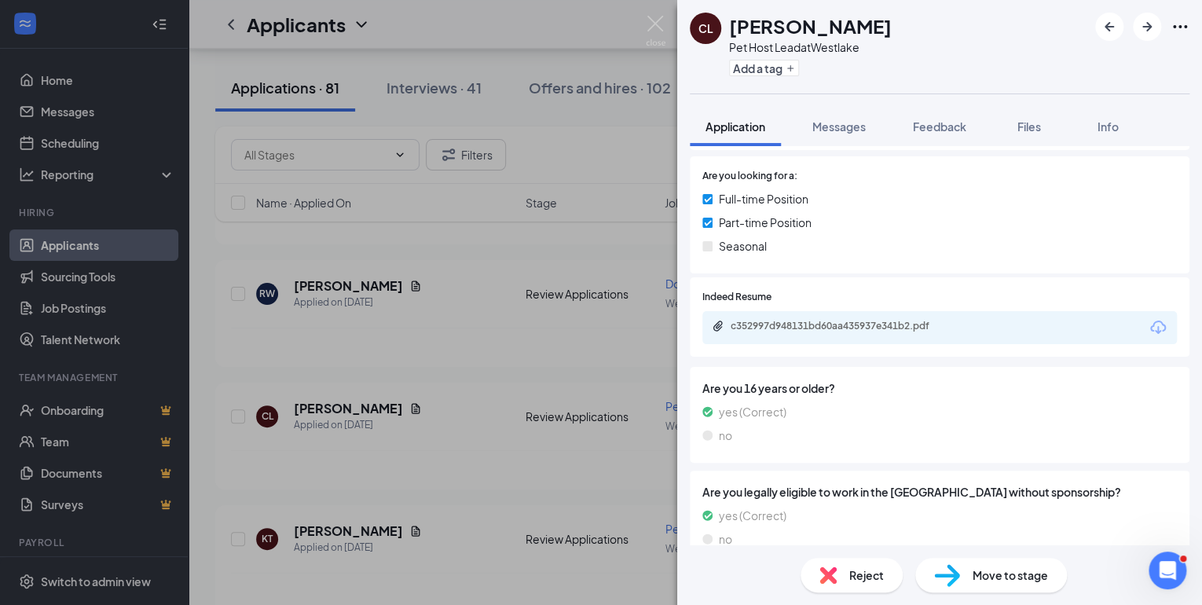
scroll to position [245, 0]
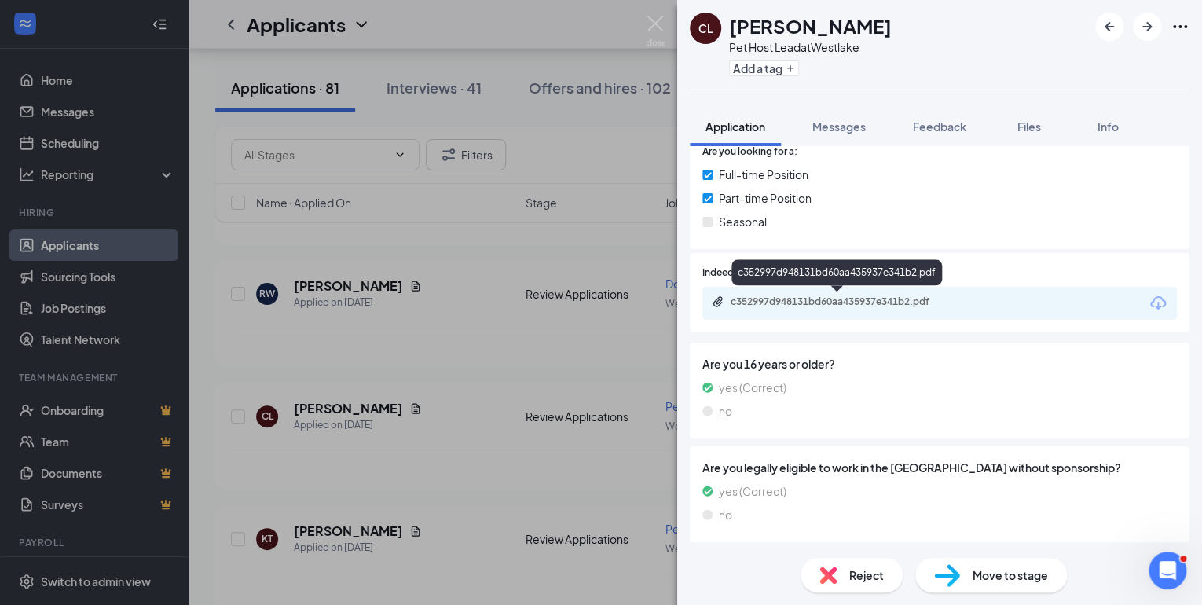
click at [808, 299] on div "c352997d948131bd60aa435937e341b2.pdf" at bounding box center [841, 301] width 220 height 13
click at [790, 299] on div "c352997d948131bd60aa435937e341b2.pdf" at bounding box center [841, 301] width 220 height 13
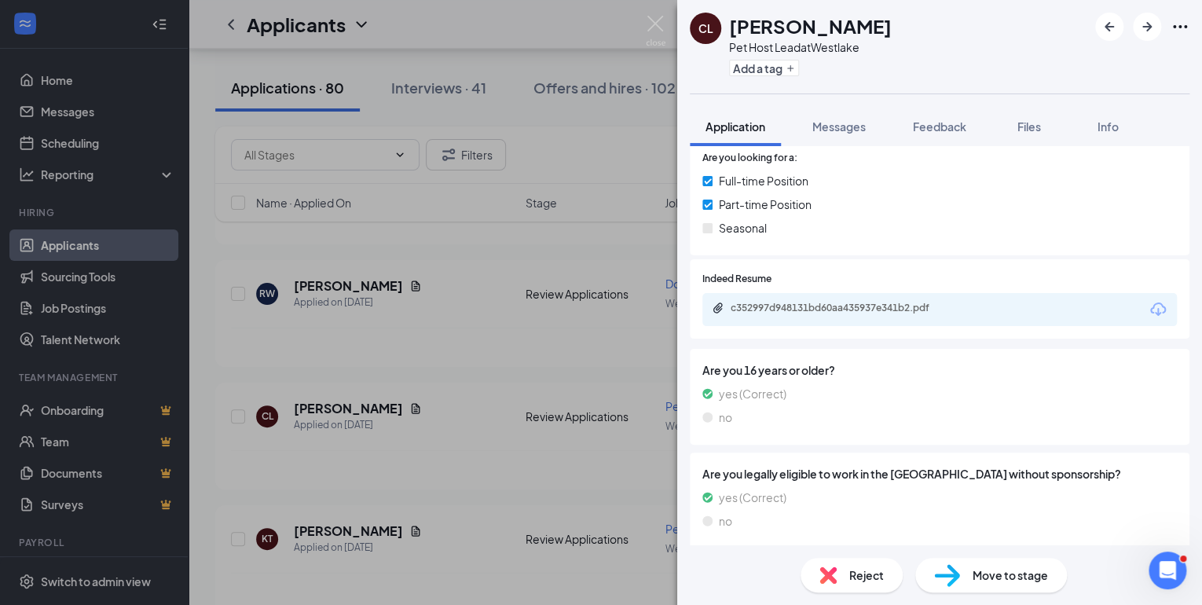
click at [825, 577] on img at bounding box center [827, 574] width 17 height 17
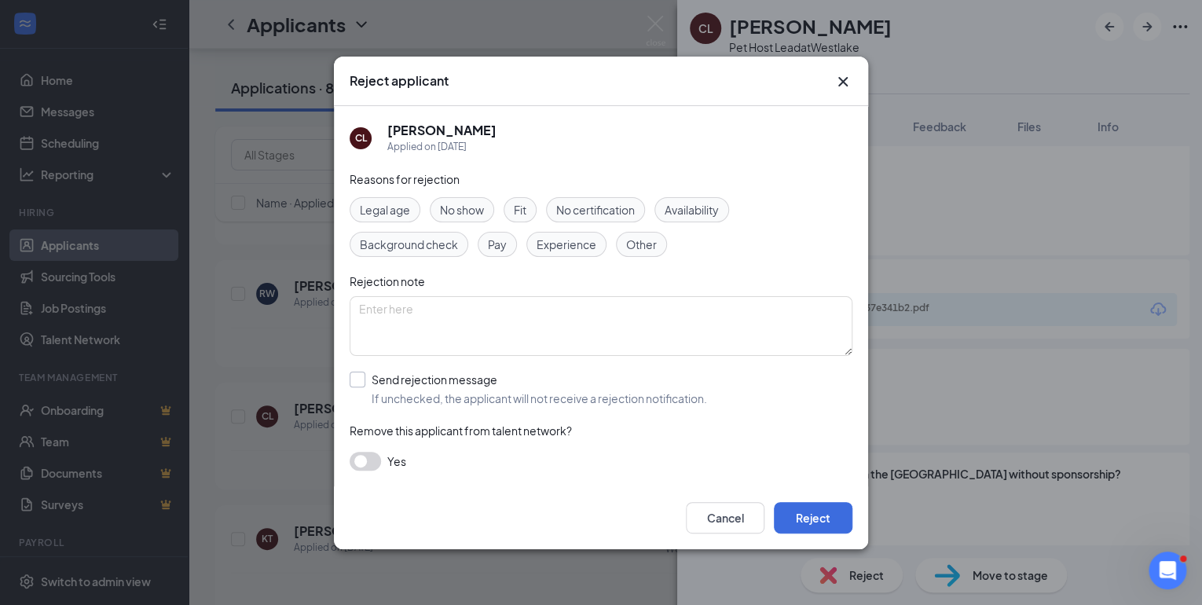
click at [358, 382] on input "Send rejection message If unchecked, the applicant will not receive a rejection…" at bounding box center [528, 389] width 357 height 35
checkbox input "true"
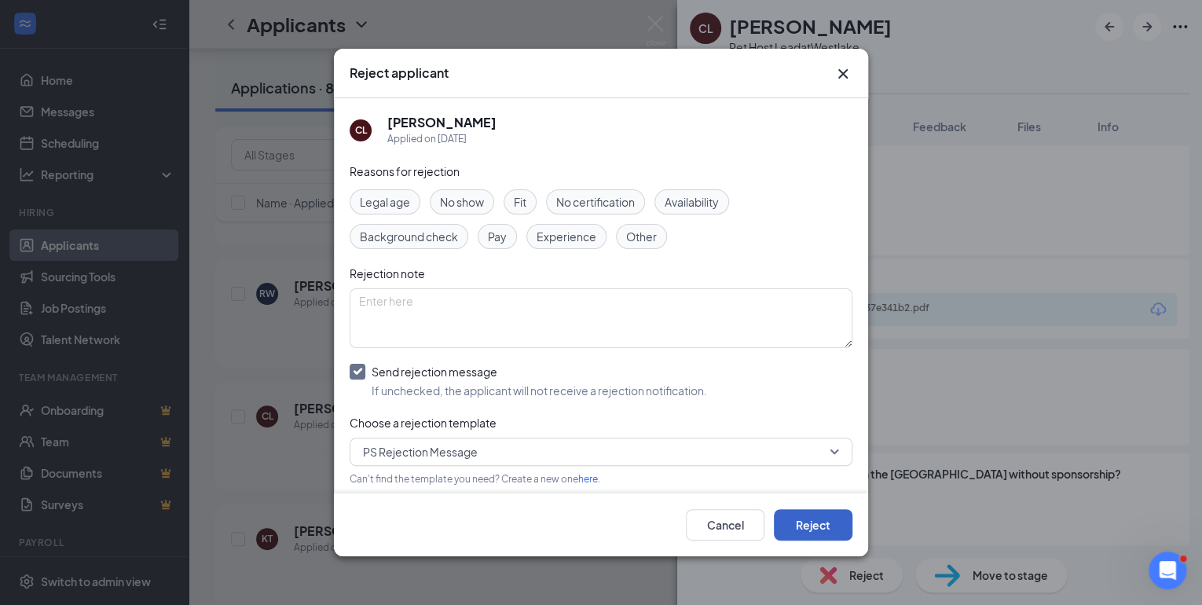
click at [826, 525] on button "Reject" at bounding box center [813, 524] width 79 height 31
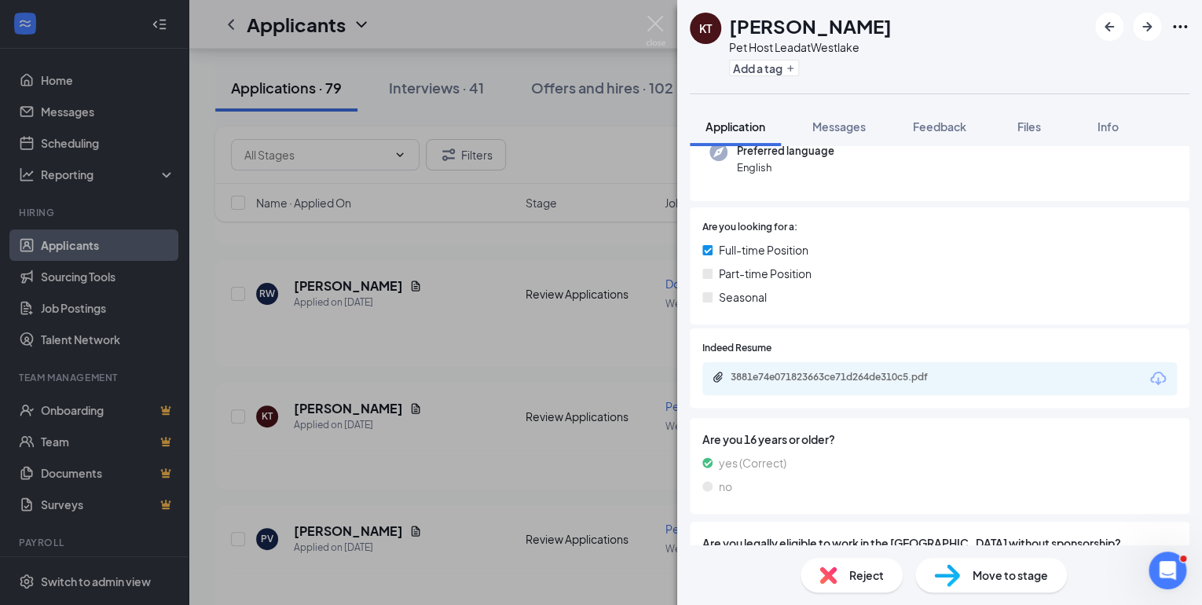
scroll to position [189, 0]
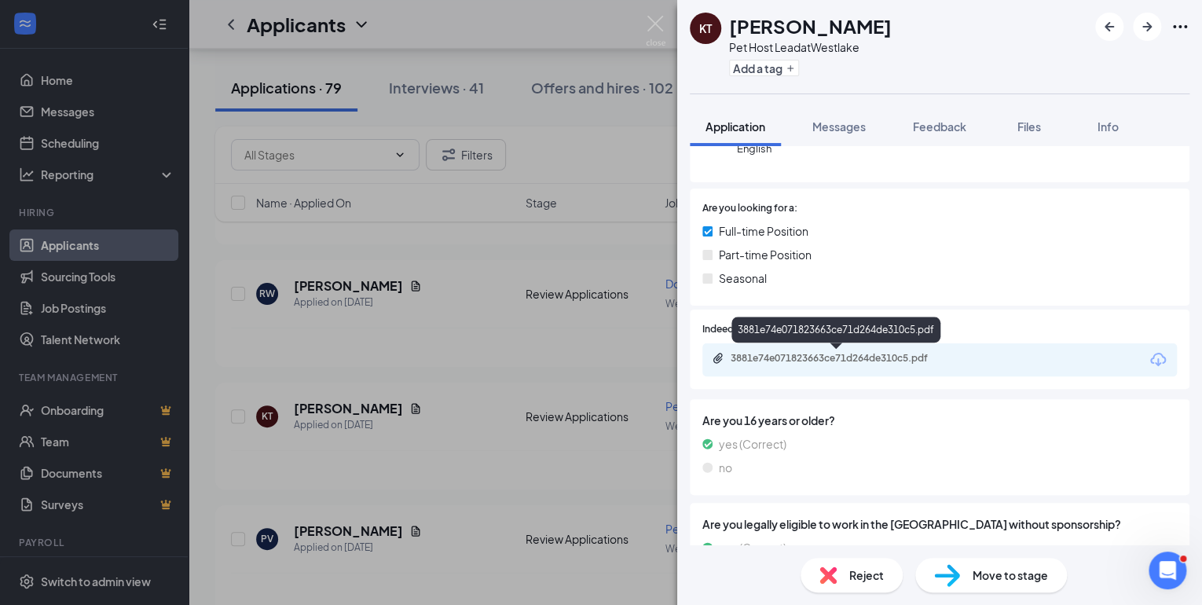
click at [801, 361] on div "3881e74e071823663ce71d264de310c5.pdf" at bounding box center [841, 358] width 220 height 13
click at [977, 572] on span "Move to stage" at bounding box center [1010, 574] width 75 height 17
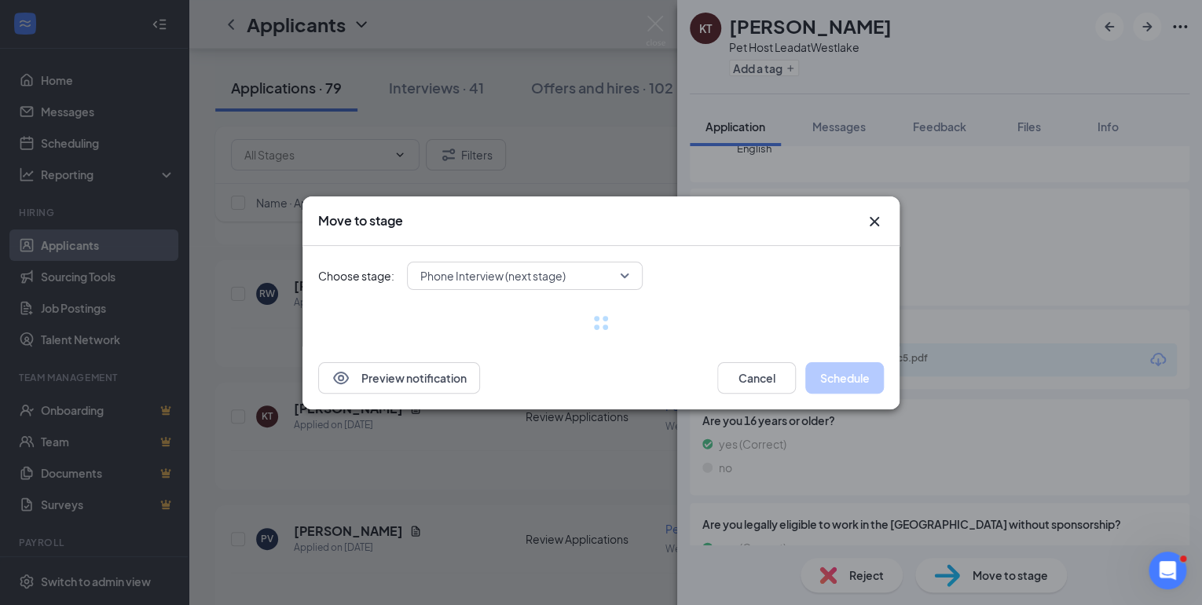
click at [563, 273] on div "Choose stage: Phone Interview (next stage)" at bounding box center [601, 296] width 566 height 101
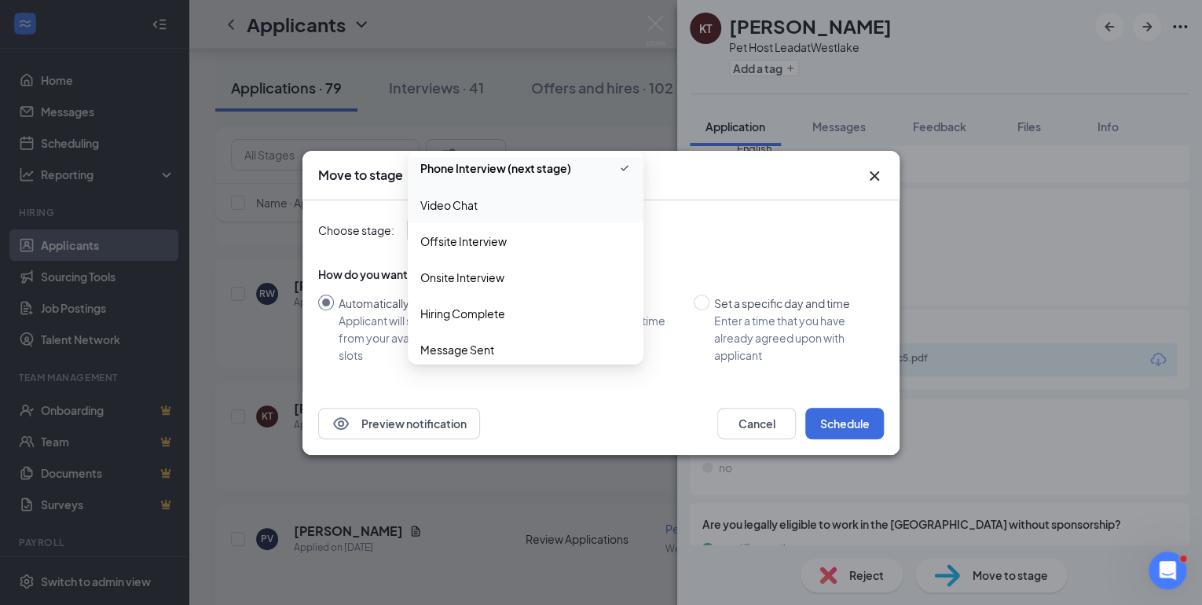
scroll to position [90, 0]
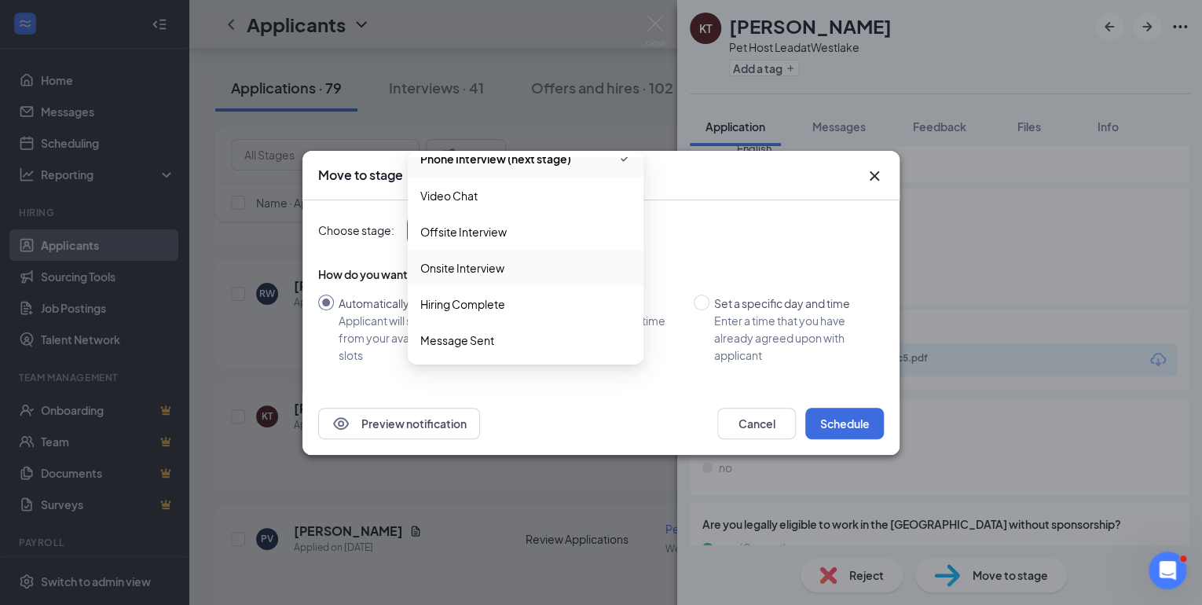
click at [537, 266] on span "Onsite Interview" at bounding box center [525, 267] width 211 height 17
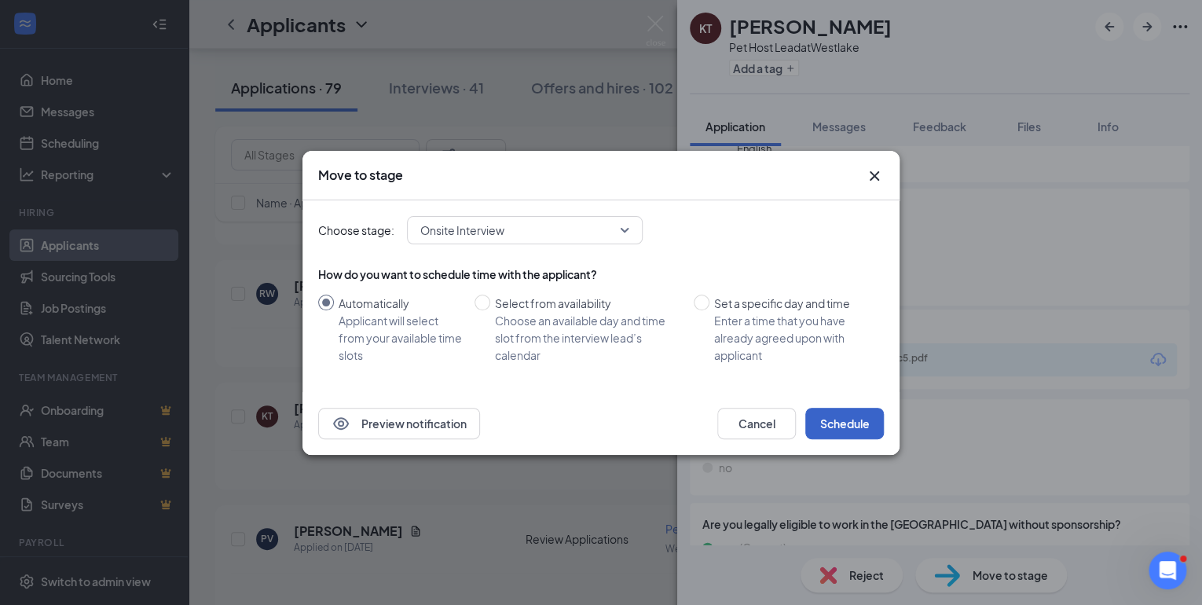
click at [862, 424] on button "Schedule" at bounding box center [844, 423] width 79 height 31
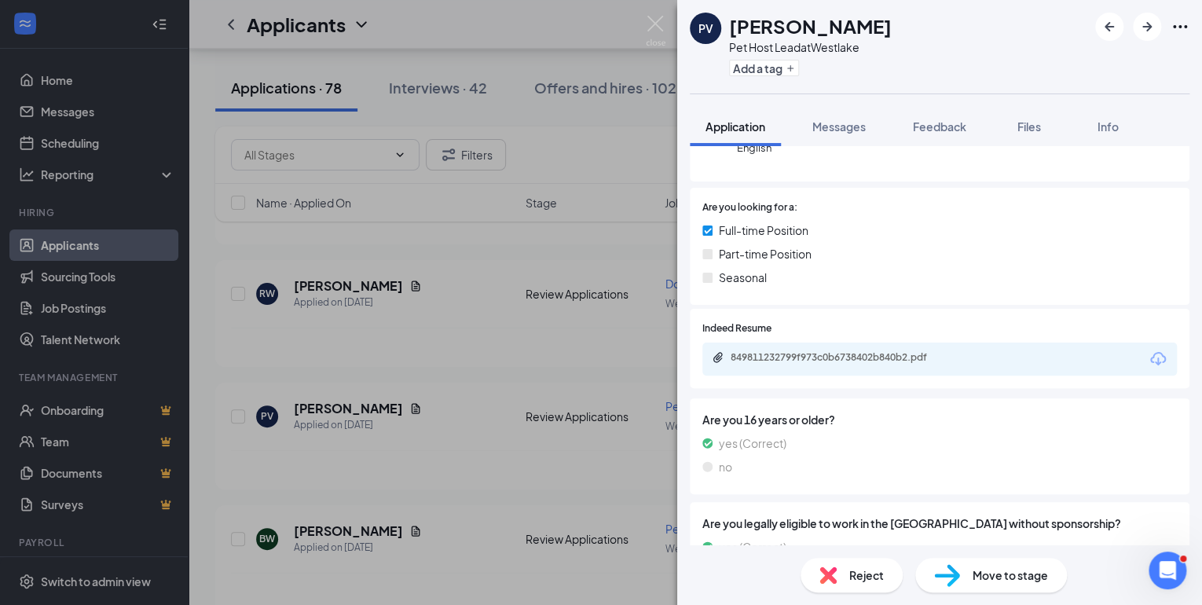
scroll to position [289, 0]
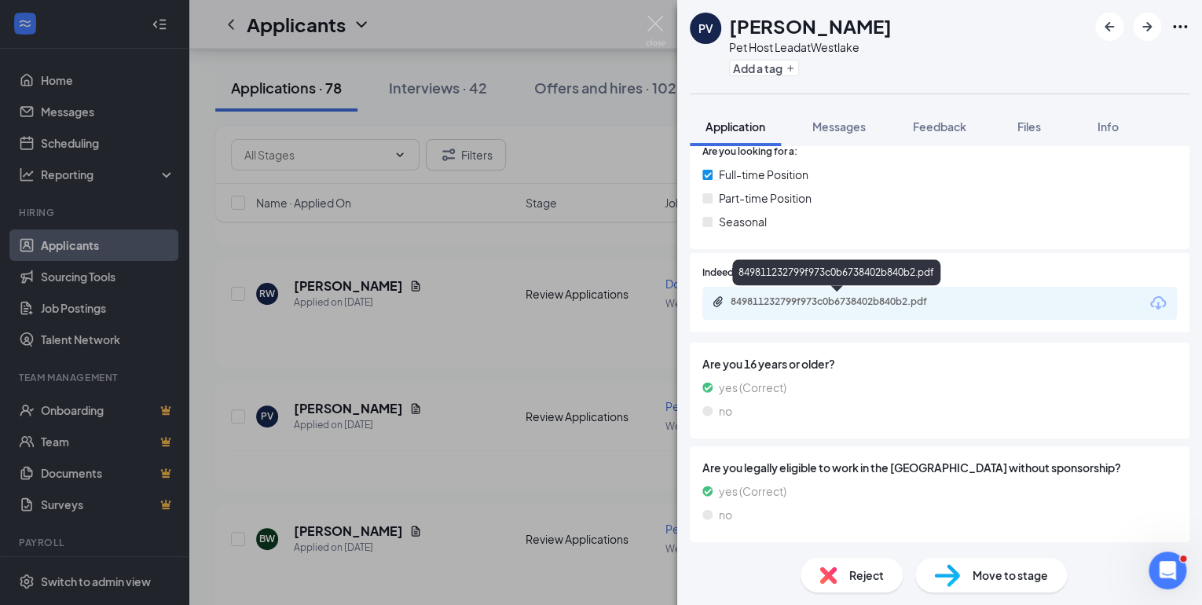
click at [877, 302] on div "849811232799f973c0b6738402b840b2.pdf" at bounding box center [841, 301] width 220 height 13
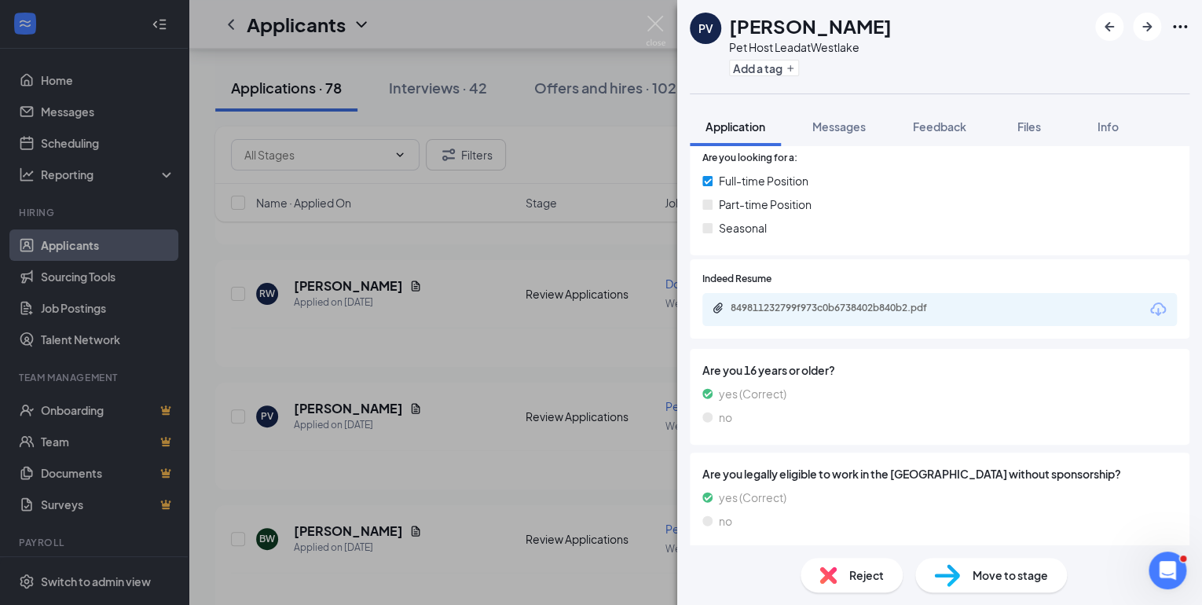
click at [842, 581] on div "Reject" at bounding box center [852, 575] width 102 height 35
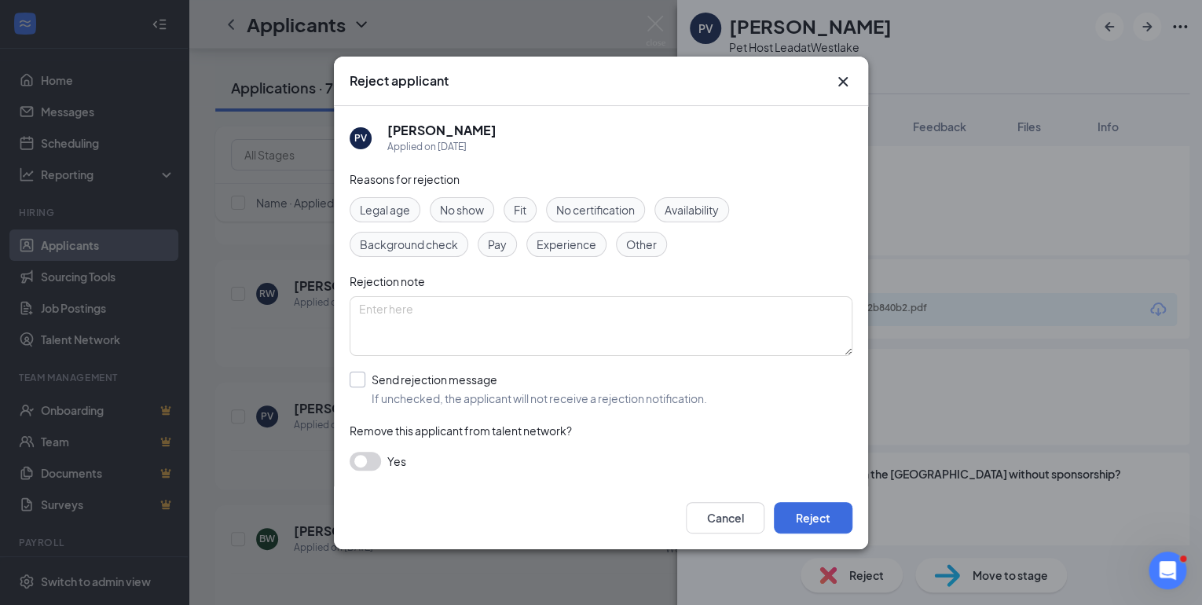
click at [358, 378] on input "Send rejection message If unchecked, the applicant will not receive a rejection…" at bounding box center [528, 389] width 357 height 35
checkbox input "true"
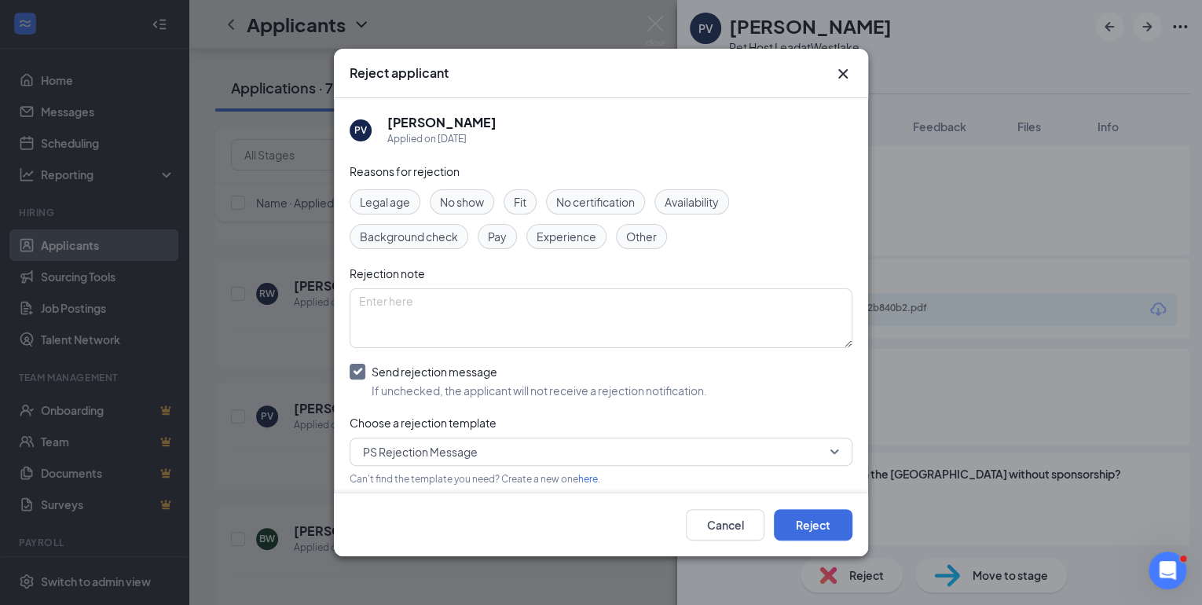
click at [591, 237] on span "Experience" at bounding box center [567, 236] width 60 height 17
click at [814, 526] on button "Reject" at bounding box center [813, 524] width 79 height 31
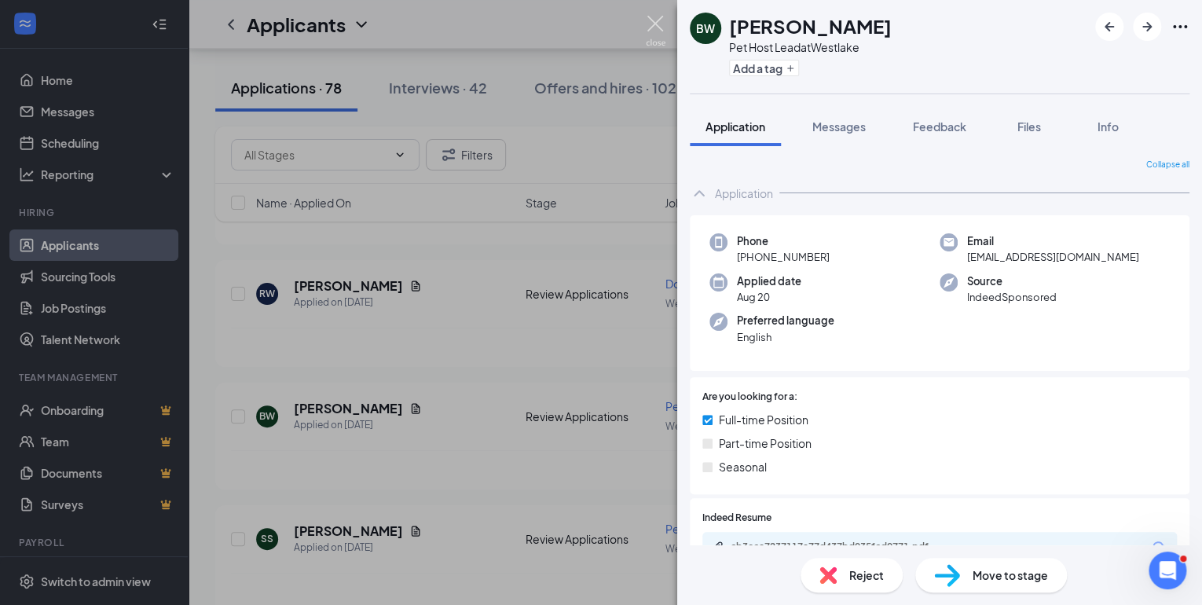
click at [654, 19] on img at bounding box center [656, 31] width 20 height 31
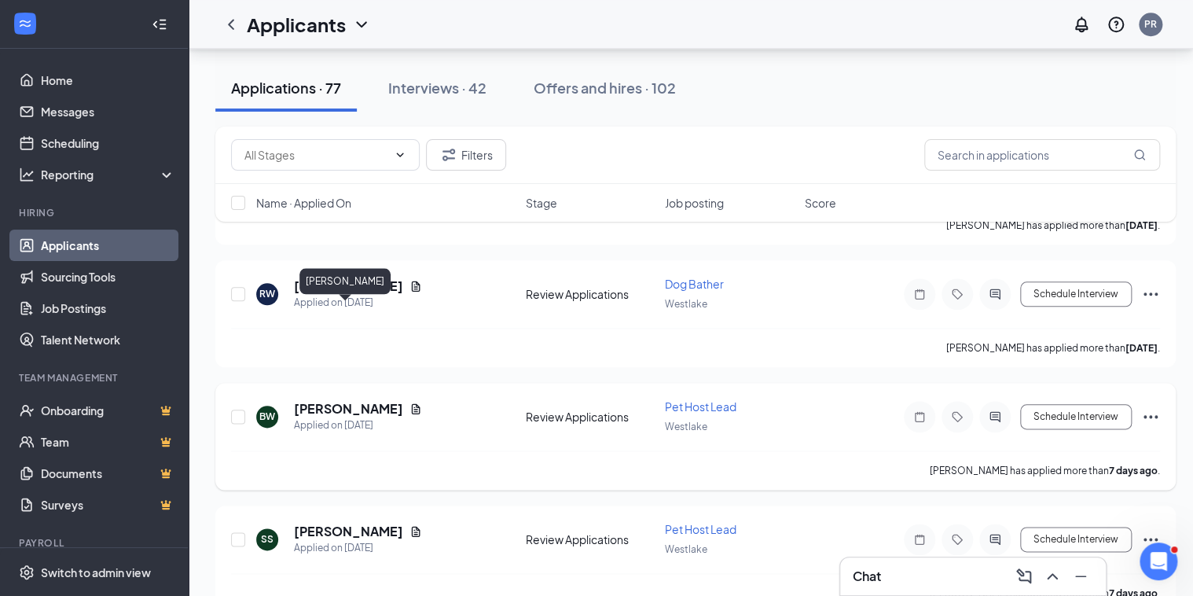
click at [330, 400] on h5 "[PERSON_NAME]" at bounding box center [348, 408] width 109 height 17
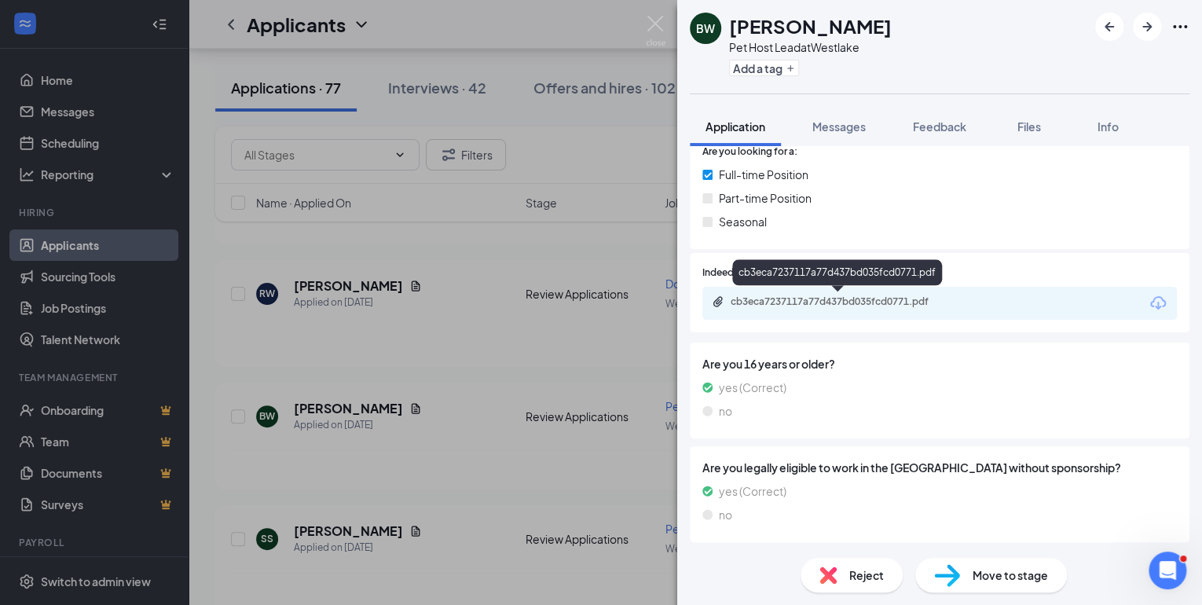
scroll to position [239, 0]
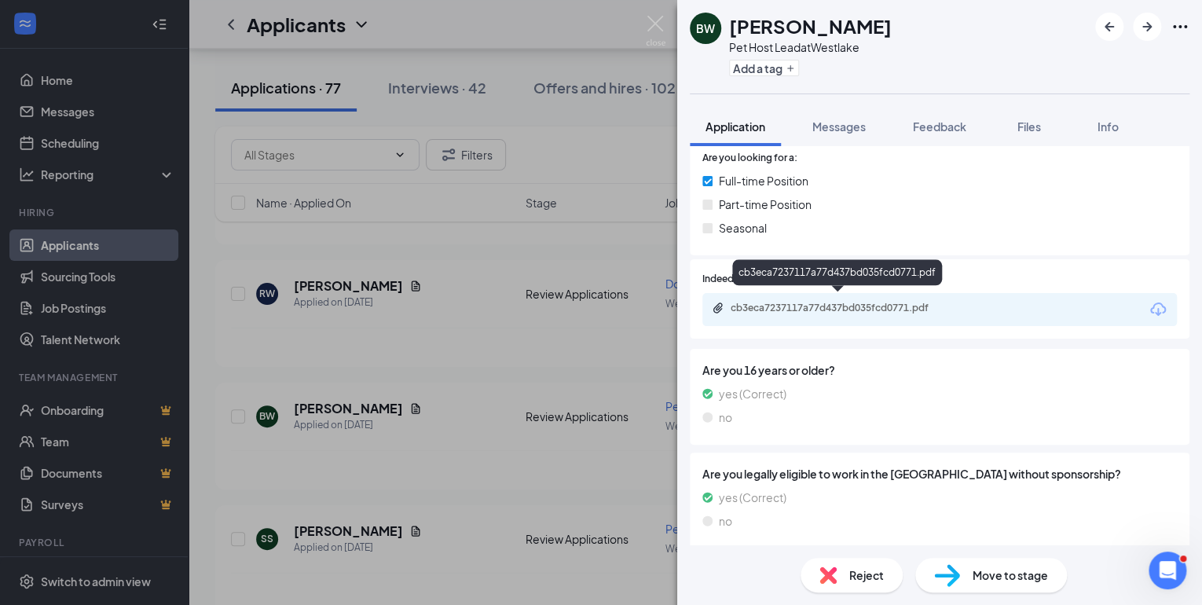
click at [791, 302] on div "cb3eca7237117a77d437bd035fcd0771.pdf" at bounding box center [841, 308] width 220 height 13
click at [876, 569] on span "Reject" at bounding box center [866, 574] width 35 height 17
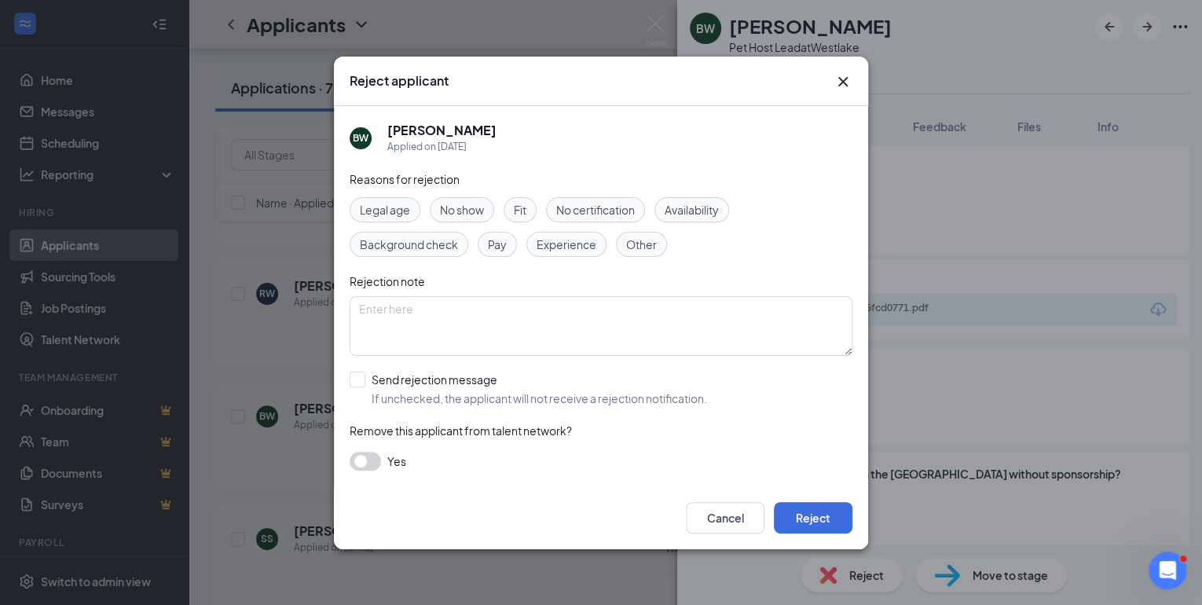
click at [575, 241] on span "Experience" at bounding box center [567, 244] width 60 height 17
click at [368, 379] on input "Send rejection message If unchecked, the applicant will not receive a rejection…" at bounding box center [528, 389] width 357 height 35
checkbox input "true"
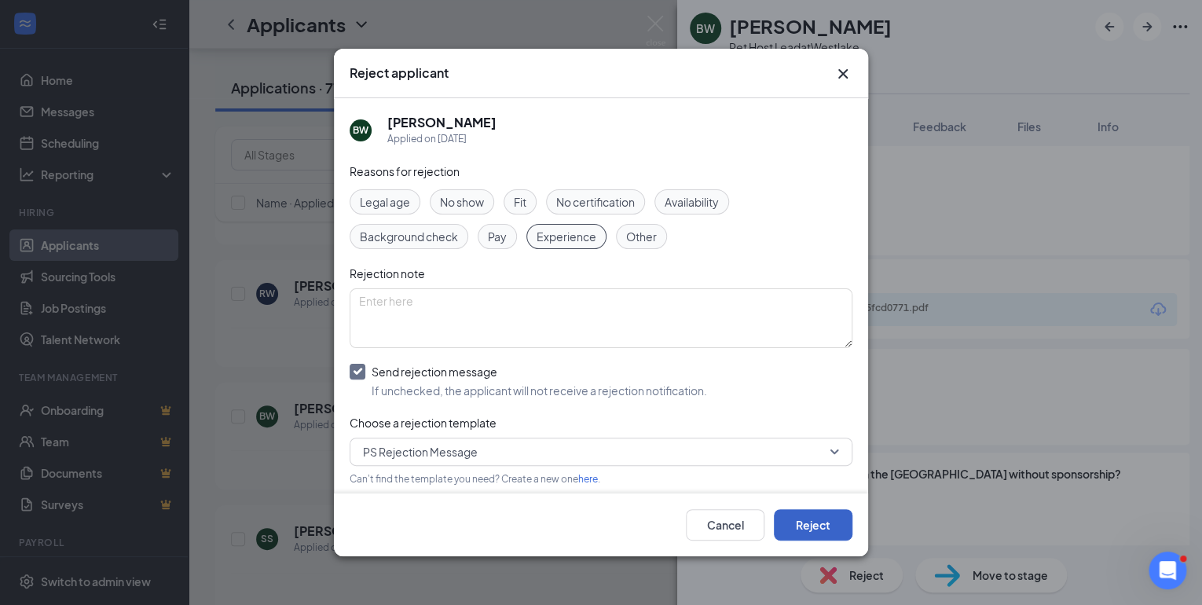
click at [825, 527] on button "Reject" at bounding box center [813, 524] width 79 height 31
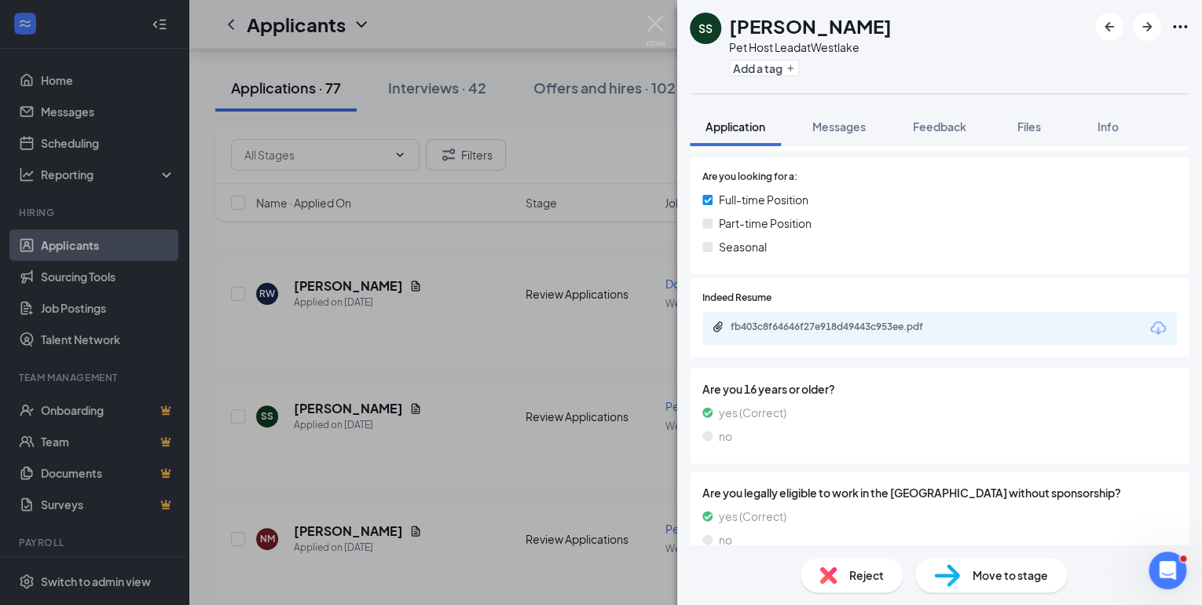
scroll to position [245, 0]
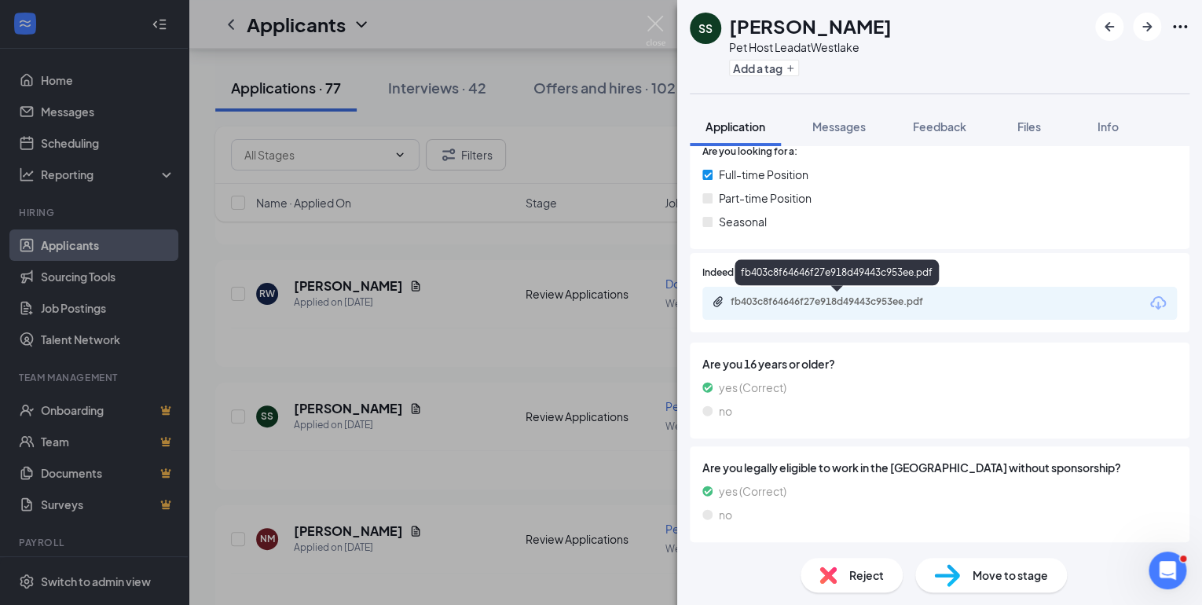
click at [839, 301] on div "fb403c8f64646f27e918d49443c953ee.pdf" at bounding box center [841, 301] width 220 height 13
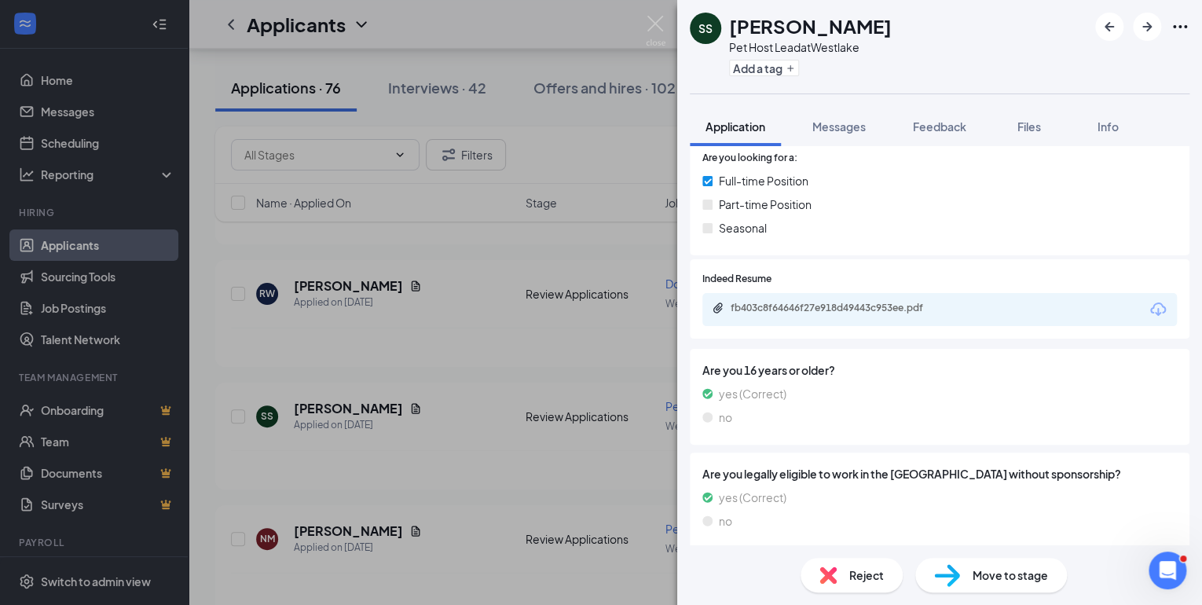
click at [860, 581] on span "Reject" at bounding box center [866, 574] width 35 height 17
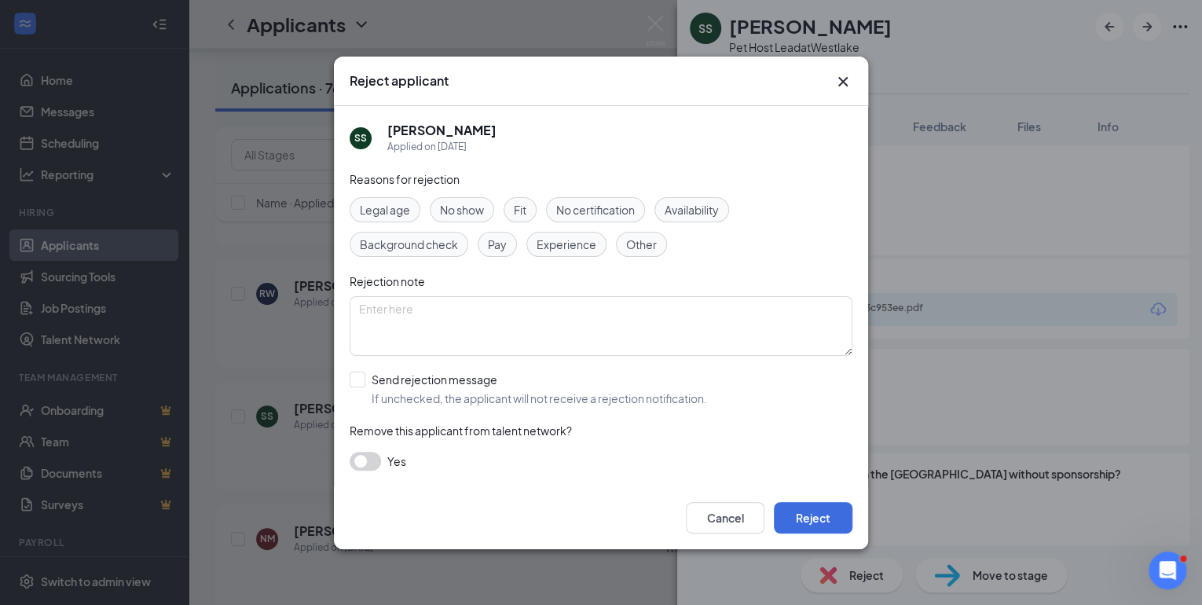
click at [553, 244] on span "Experience" at bounding box center [567, 244] width 60 height 17
click at [356, 378] on input "Send rejection message If unchecked, the applicant will not receive a rejection…" at bounding box center [528, 389] width 357 height 35
checkbox input "true"
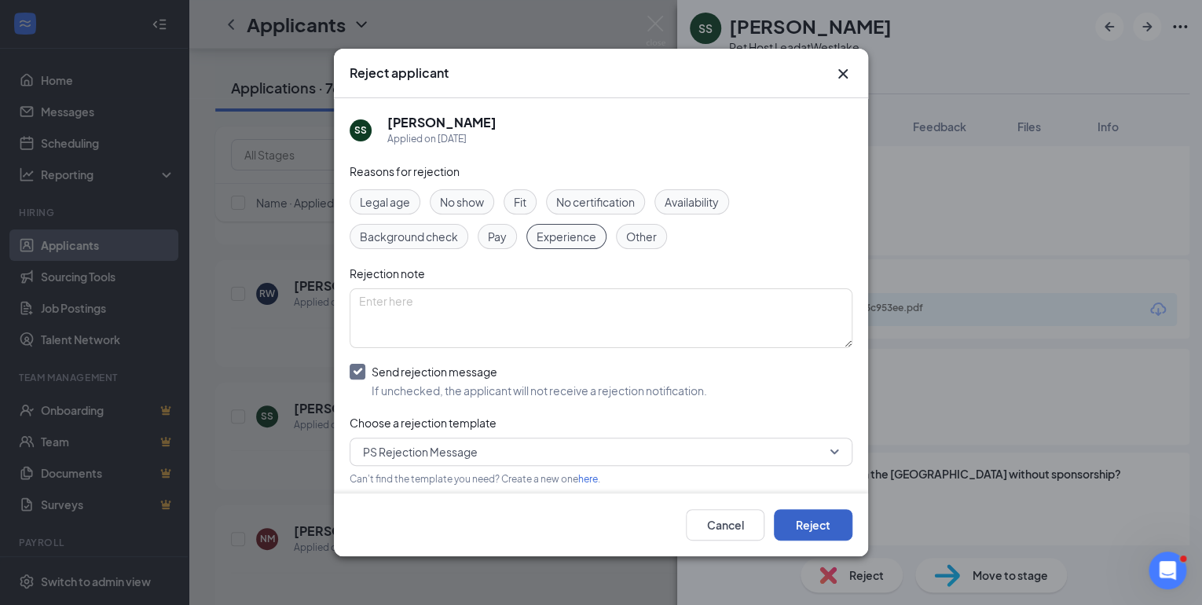
click at [819, 528] on button "Reject" at bounding box center [813, 524] width 79 height 31
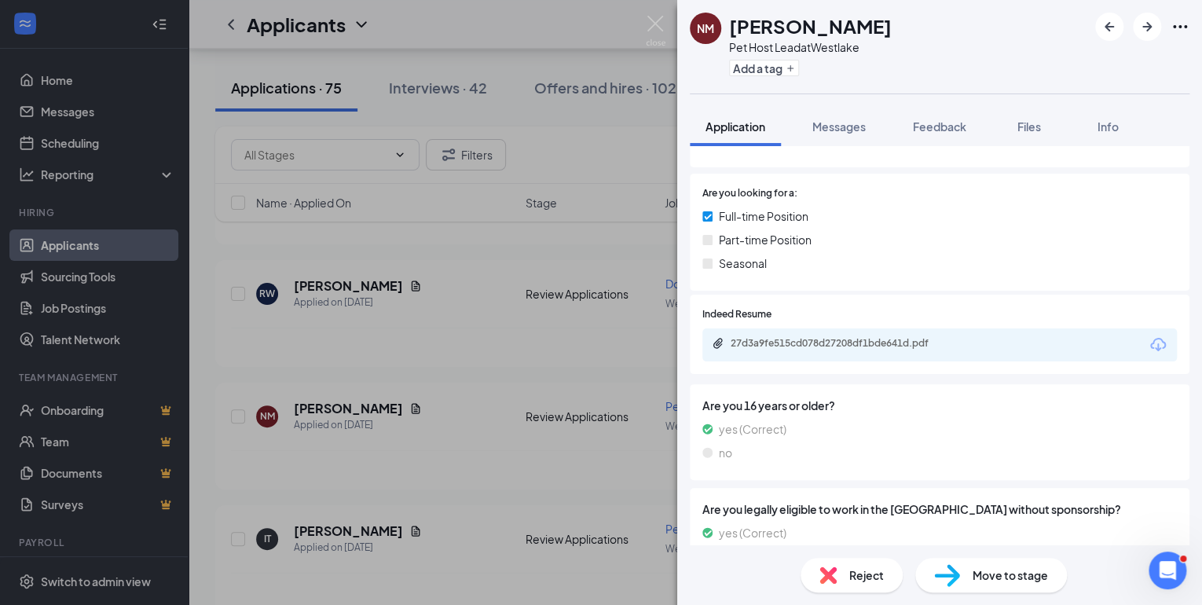
scroll to position [245, 0]
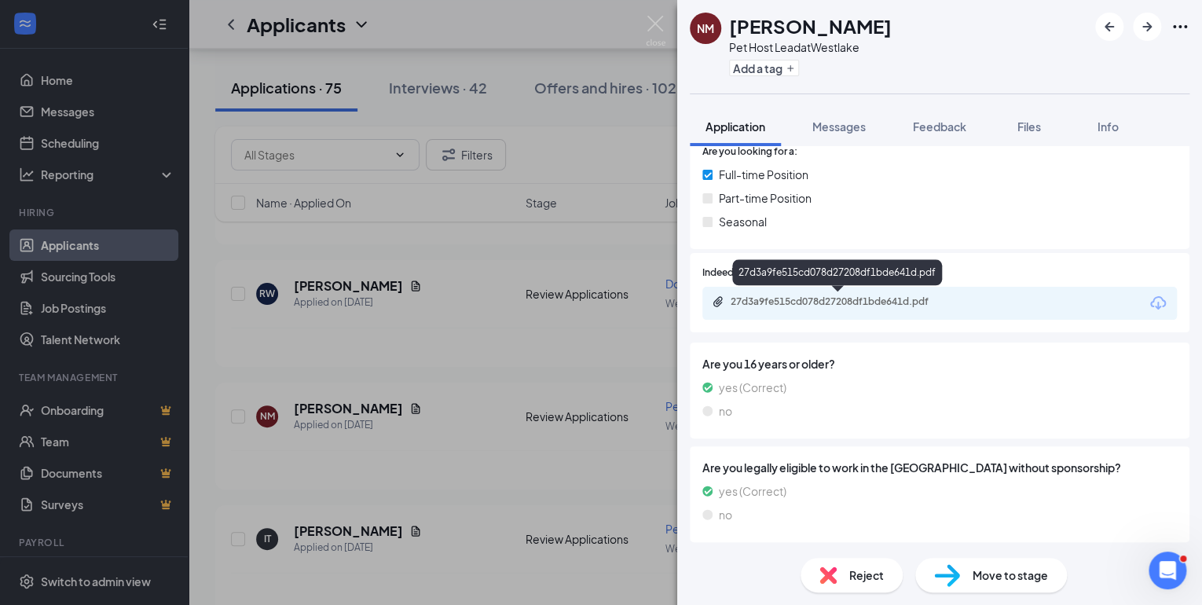
click at [816, 298] on div "27d3a9fe515cd078d27208df1bde641d.pdf" at bounding box center [841, 301] width 220 height 13
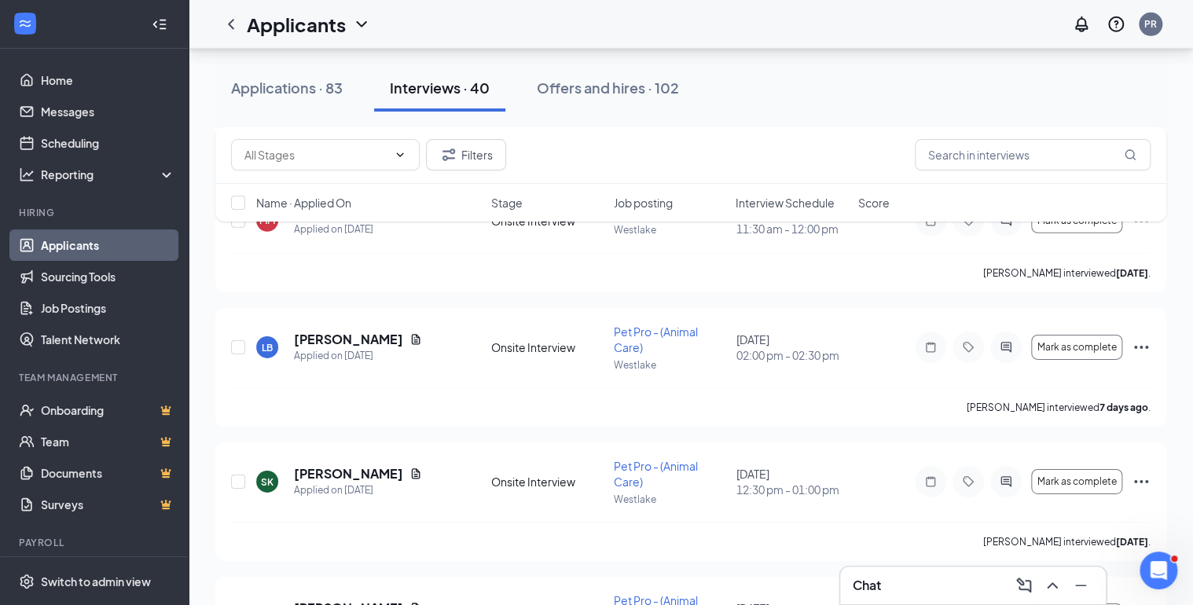
scroll to position [2074, 0]
